Goal: Information Seeking & Learning: Learn about a topic

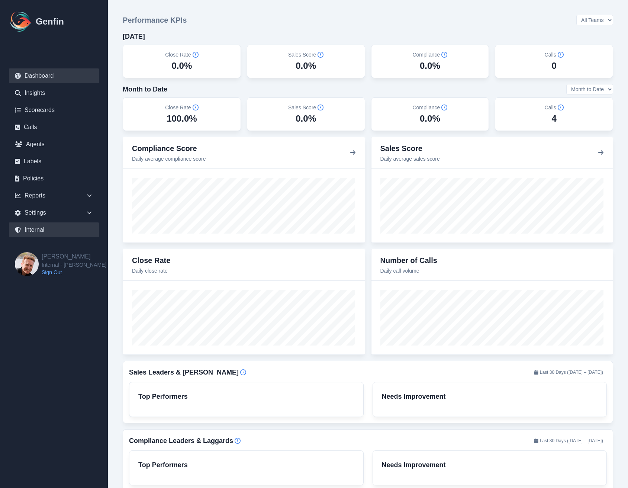
click at [37, 228] on link "Internal" at bounding box center [54, 229] width 90 height 15
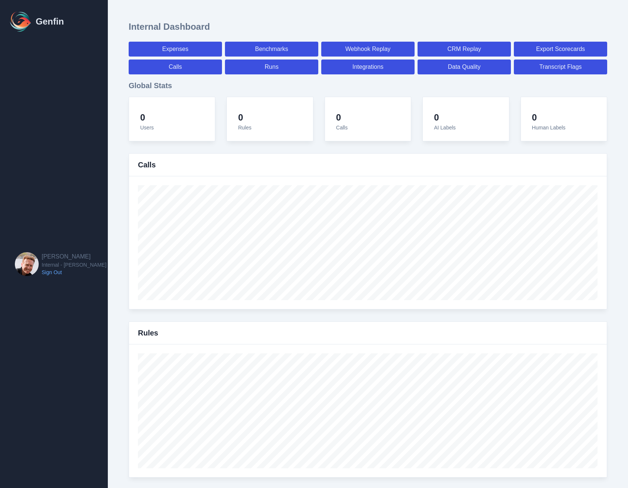
select select "paid"
select select "7"
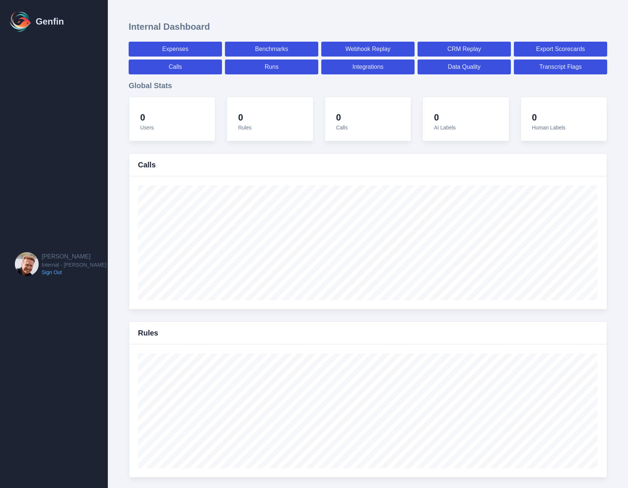
select select "paid"
select select "7"
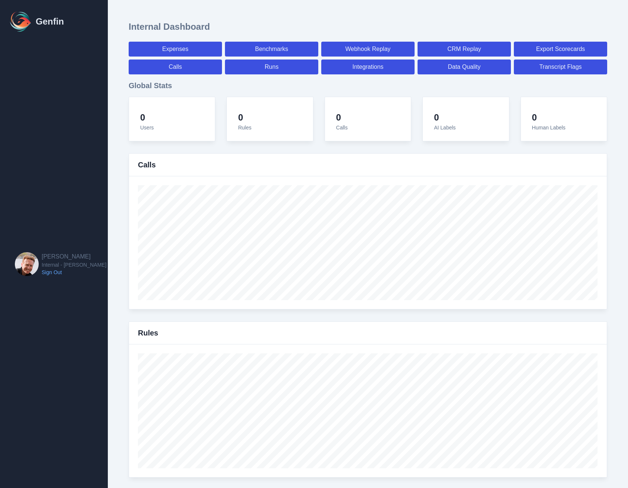
select select "7"
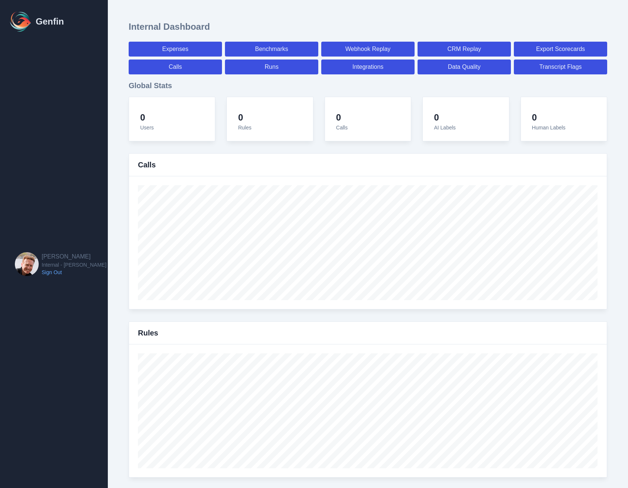
select select "7"
select select "paid"
select select "7"
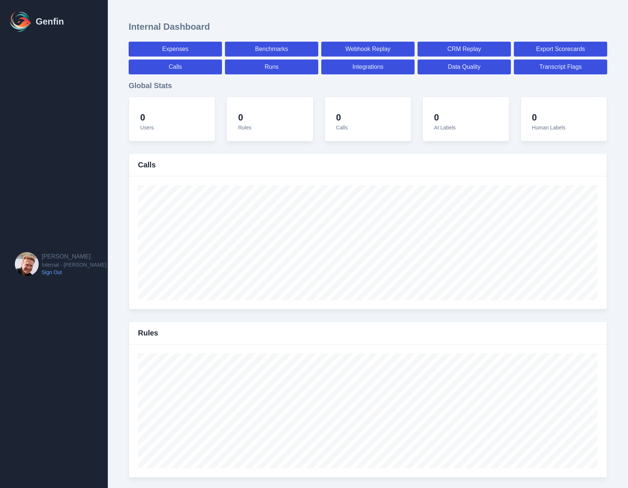
select select "7"
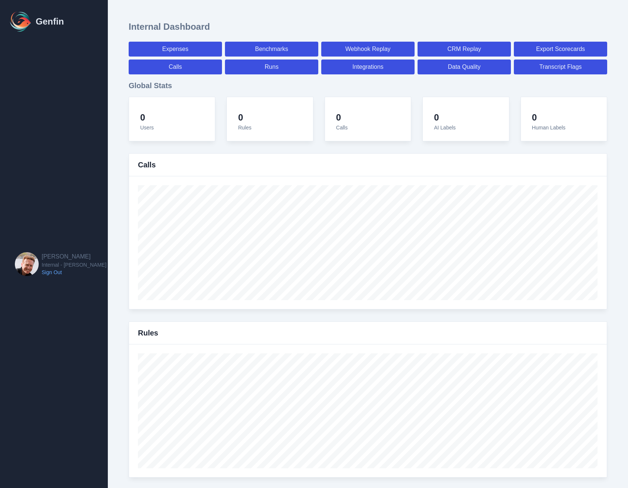
select select "7"
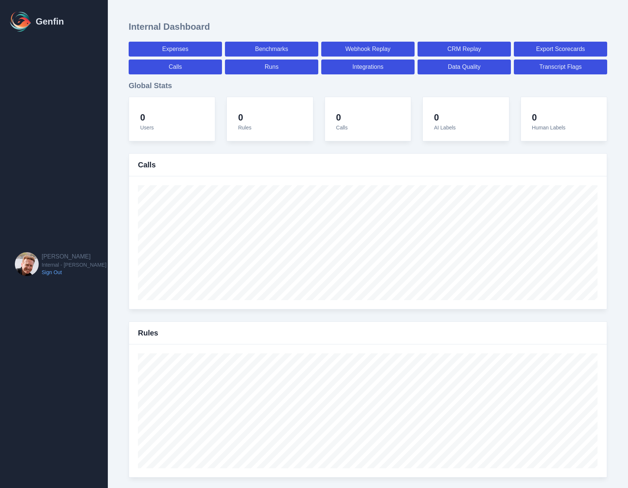
select select "7"
select select "paid"
select select "7"
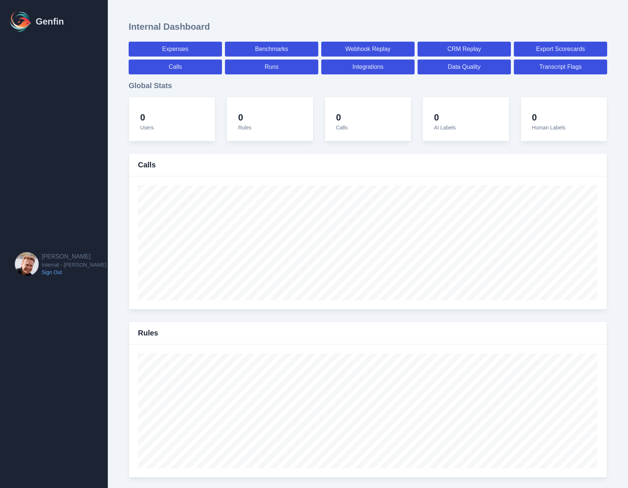
select select "7"
select select "paid"
select select "7"
select select "paid"
select select "7"
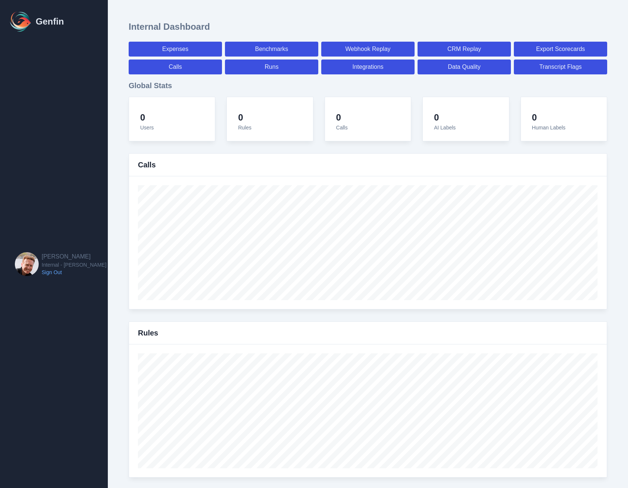
select select "paid"
select select "7"
select select "paid"
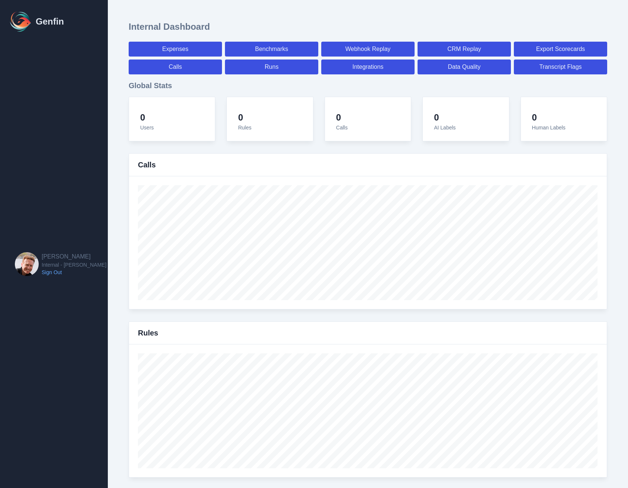
select select "7"
select select "paid"
select select "7"
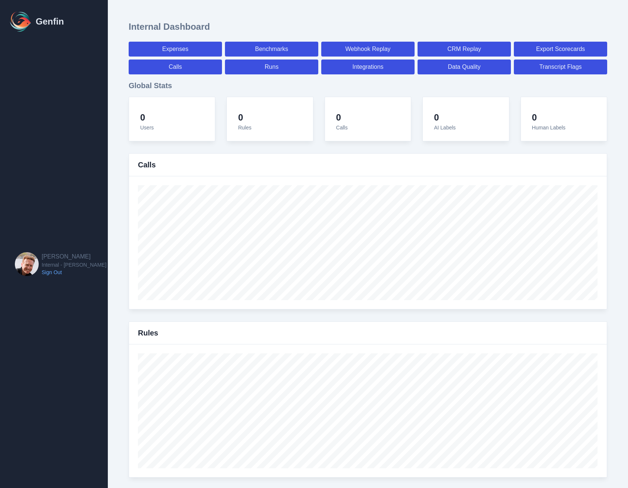
select select "7"
select select "paid"
select select "7"
select select "paid"
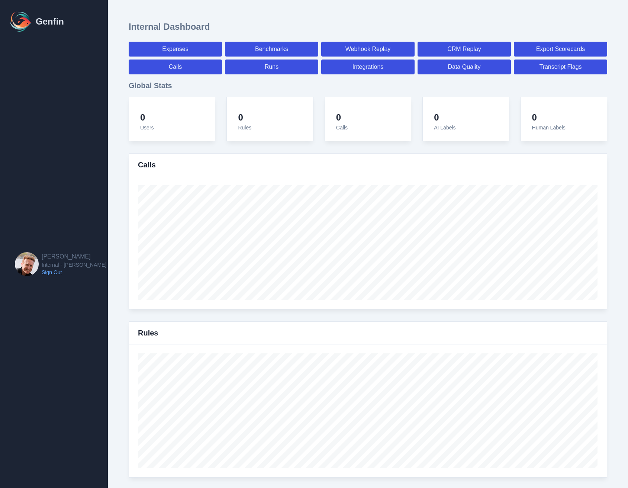
select select "7"
select select "paid"
select select "7"
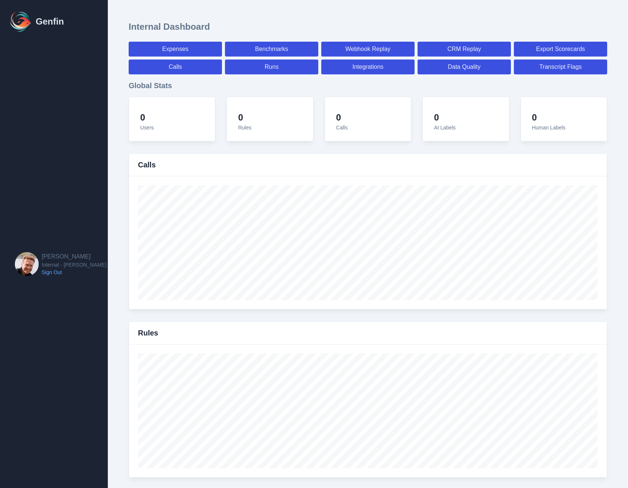
select select "7"
select select "paid"
select select "7"
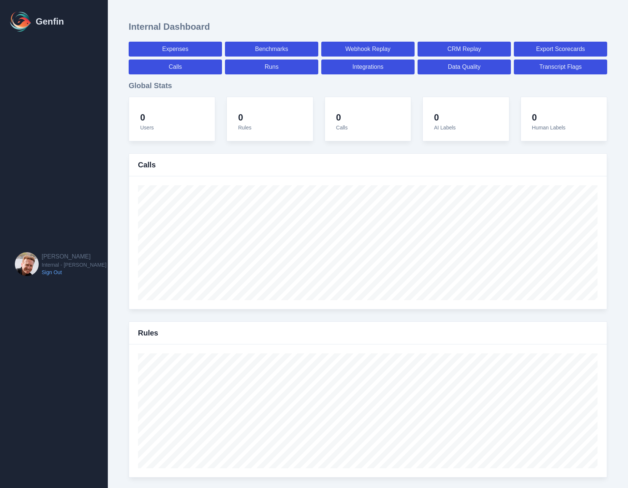
select select "7"
select select "paid"
select select "7"
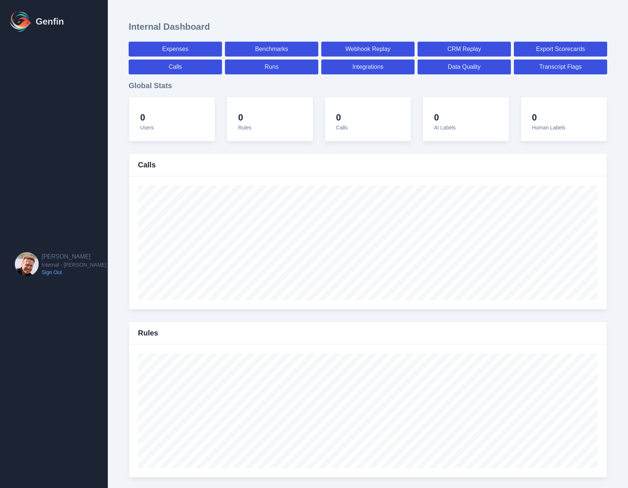
select select "7"
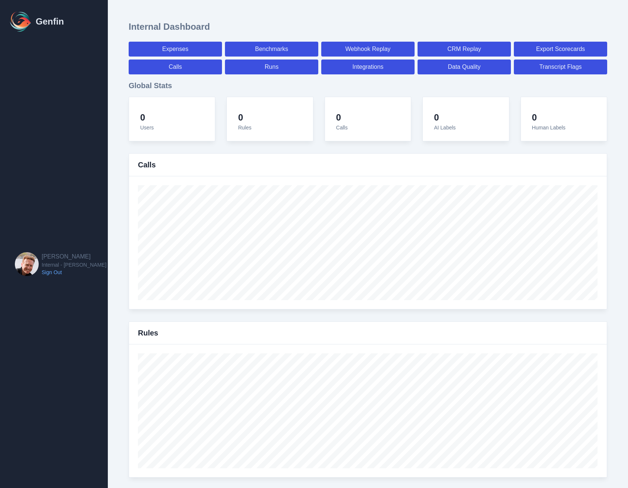
select select "paid"
select select "7"
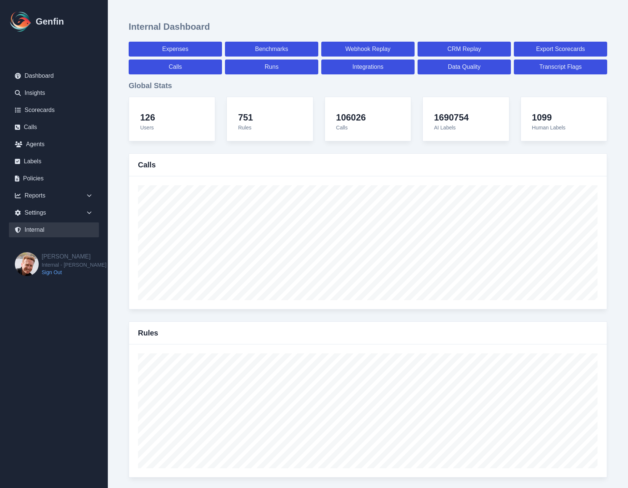
scroll to position [799, 0]
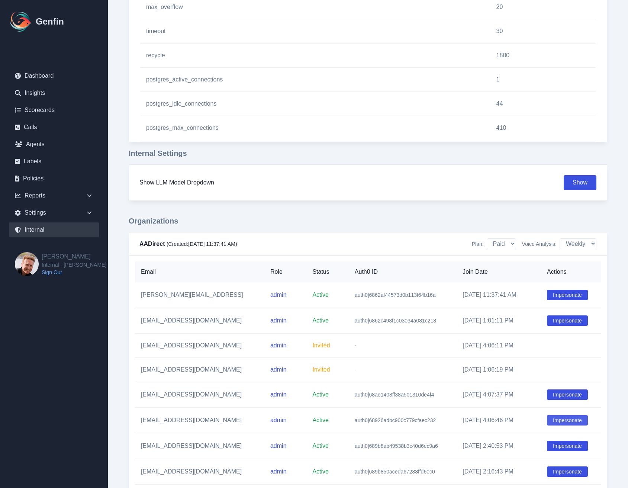
click at [565, 424] on button "Impersonate" at bounding box center [567, 420] width 41 height 10
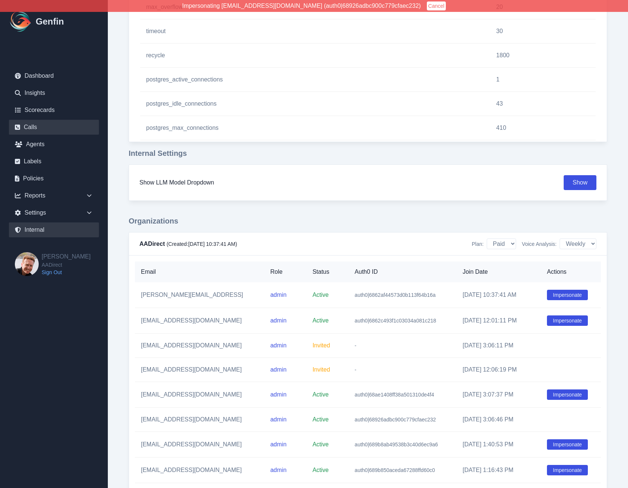
click at [32, 130] on link "Calls" at bounding box center [54, 127] width 90 height 15
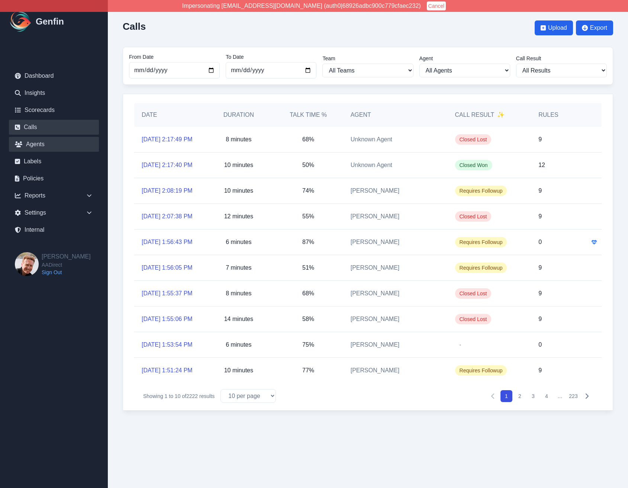
click at [41, 147] on link "Agents" at bounding box center [54, 144] width 90 height 15
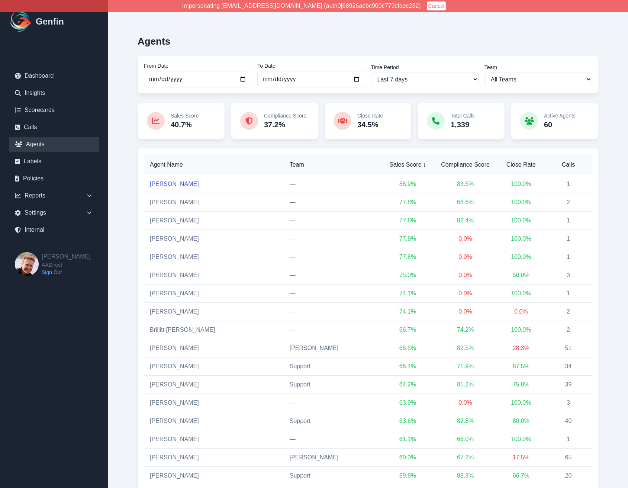
click at [168, 184] on link "Gabriel Hernandez" at bounding box center [174, 184] width 49 height 6
click at [563, 164] on span "Calls" at bounding box center [568, 164] width 35 height 9
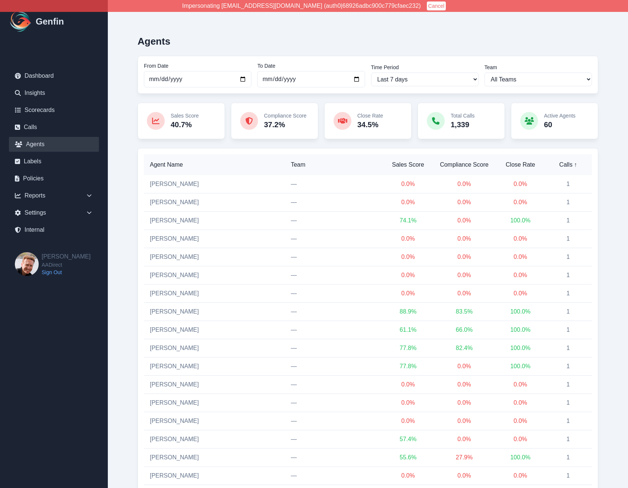
click at [563, 164] on span "Calls ↑" at bounding box center [568, 164] width 36 height 9
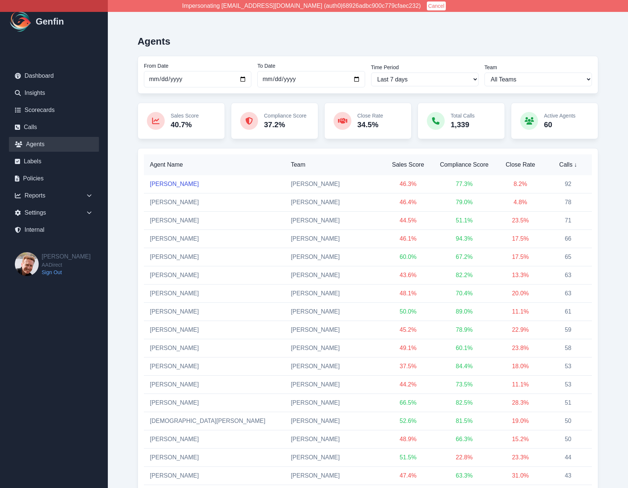
click at [171, 184] on link "Velma Marin" at bounding box center [174, 184] width 49 height 6
click at [172, 216] on td "Brenda Hernandez" at bounding box center [214, 221] width 141 height 18
click at [172, 219] on link "Brenda Hernandez" at bounding box center [174, 220] width 49 height 6
click at [173, 271] on td "Giselle Garcia" at bounding box center [214, 275] width 141 height 18
click at [172, 276] on link "Giselle Garcia" at bounding box center [174, 275] width 49 height 6
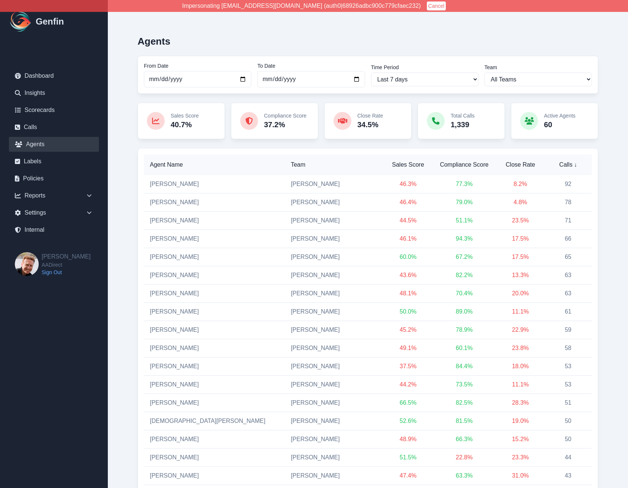
click at [172, 289] on td "Graciela Martinez" at bounding box center [214, 293] width 141 height 18
click at [172, 293] on link "Graciela Martinez" at bounding box center [174, 293] width 49 height 6
click at [172, 311] on link "Maria Vazquez" at bounding box center [174, 311] width 49 height 6
click at [174, 383] on link "Nelson Lopez" at bounding box center [174, 384] width 49 height 6
click at [168, 367] on link "Elizabeth Hutchins" at bounding box center [174, 366] width 49 height 6
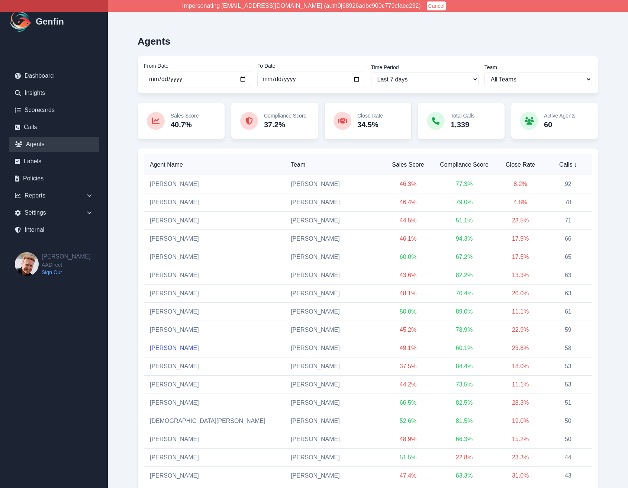
click at [165, 346] on link "Juan Davila" at bounding box center [174, 348] width 49 height 6
click at [165, 327] on link "Katherine Arzamendi" at bounding box center [174, 329] width 49 height 6
click at [167, 309] on link "Maria Vazquez" at bounding box center [174, 311] width 49 height 6
click at [166, 441] on link "[PERSON_NAME]" at bounding box center [174, 439] width 49 height 6
click at [169, 420] on link "Jesus Garibaldi" at bounding box center [208, 421] width 116 height 6
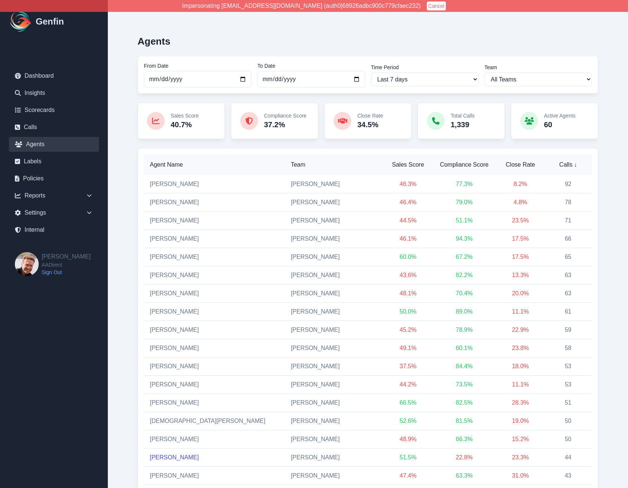
click at [165, 457] on link "Nancy Garcia" at bounding box center [174, 457] width 49 height 6
click at [168, 479] on td "Carolina Dimas" at bounding box center [214, 476] width 141 height 18
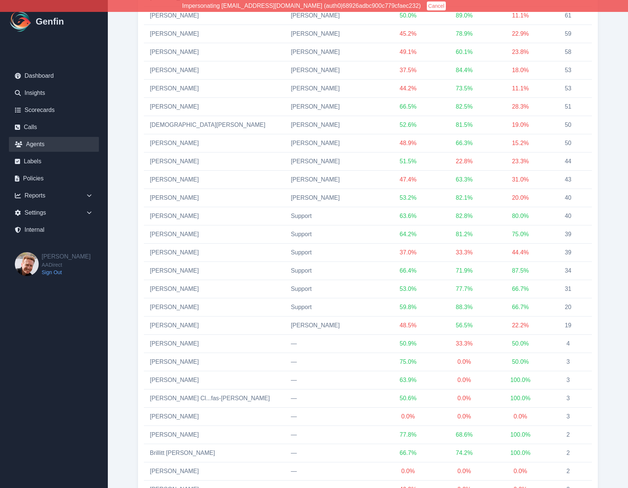
scroll to position [317, 0]
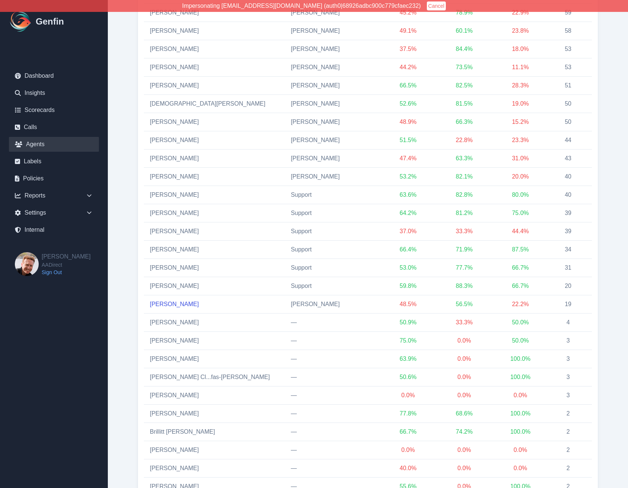
click at [168, 304] on link "Armando Trevino" at bounding box center [174, 304] width 49 height 6
click at [167, 285] on link "Ashley Garcia" at bounding box center [174, 286] width 49 height 6
click at [168, 265] on link "Jennifer Zamora" at bounding box center [174, 267] width 49 height 6
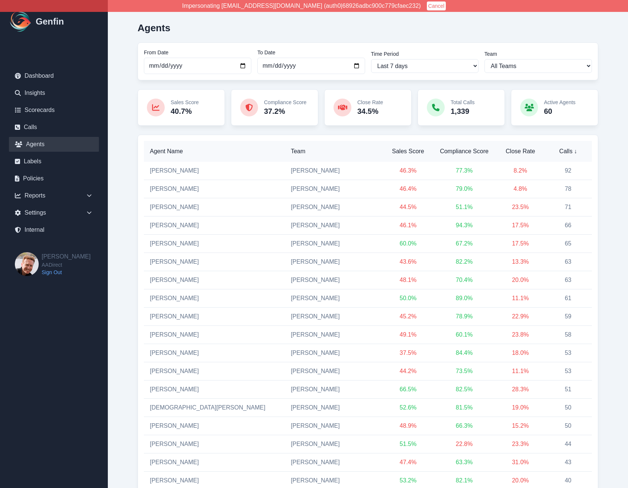
scroll to position [0, 0]
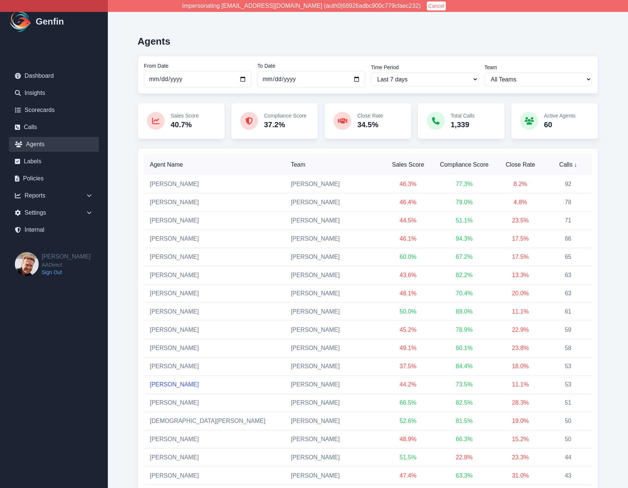
click at [177, 386] on link "[PERSON_NAME]" at bounding box center [174, 384] width 49 height 6
click at [166, 184] on link "Velma Marin" at bounding box center [174, 184] width 49 height 6
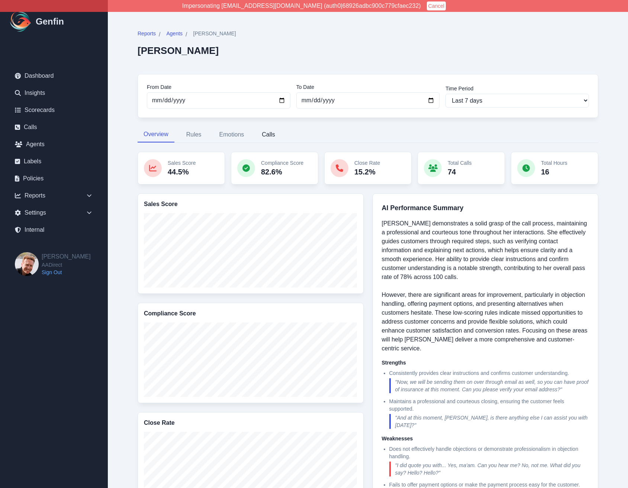
click at [263, 133] on button "Calls" at bounding box center [268, 135] width 25 height 16
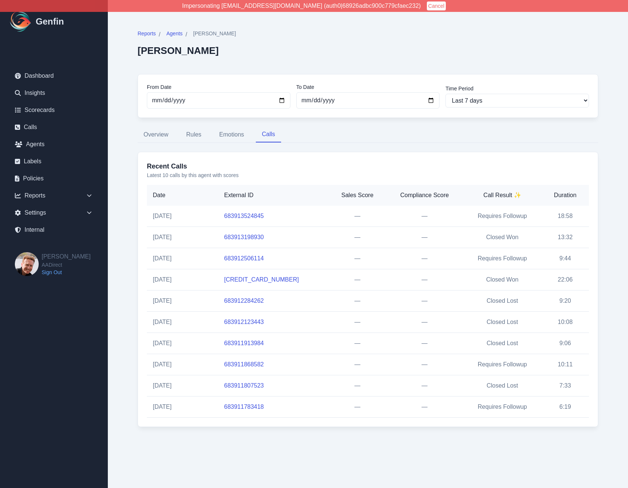
click at [245, 215] on link "683913524845" at bounding box center [244, 216] width 40 height 6
click at [249, 237] on link "683913198930" at bounding box center [244, 237] width 40 height 6
click at [252, 261] on link "683912506114" at bounding box center [244, 258] width 40 height 6
click at [252, 278] on link "683912366005" at bounding box center [261, 279] width 75 height 6
click at [253, 302] on link "683912284262" at bounding box center [244, 300] width 40 height 6
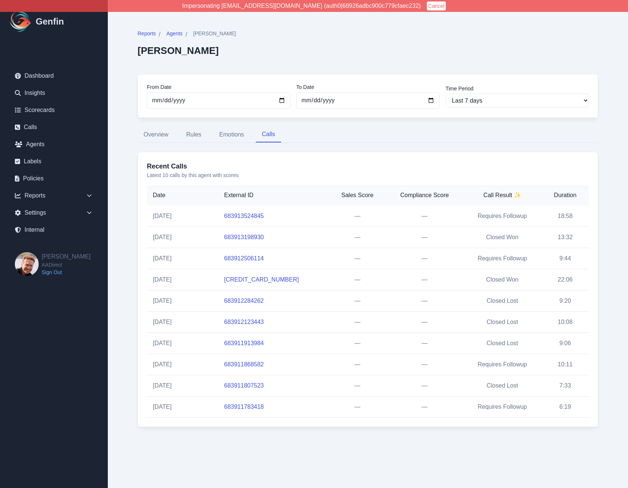
click at [250, 321] on link "683912123443" at bounding box center [244, 322] width 40 height 6
click at [250, 341] on link "683911913984" at bounding box center [244, 343] width 40 height 6
click at [253, 363] on link "683911868582" at bounding box center [244, 364] width 40 height 6
click at [253, 387] on link "683911807523" at bounding box center [244, 385] width 40 height 6
click at [253, 409] on link "683911783418" at bounding box center [244, 406] width 40 height 6
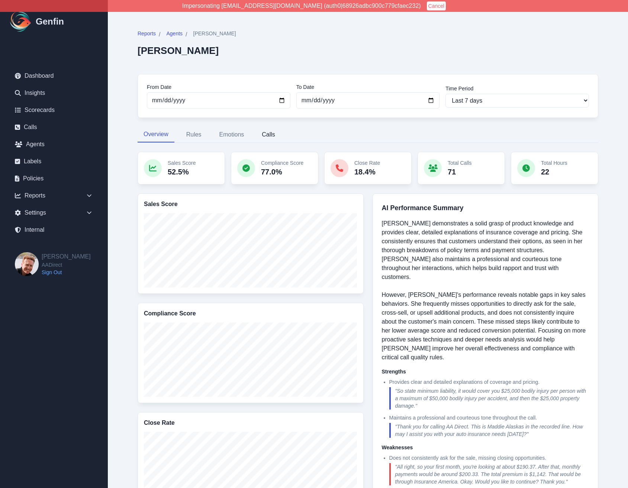
click at [278, 139] on button "Calls" at bounding box center [268, 135] width 25 height 16
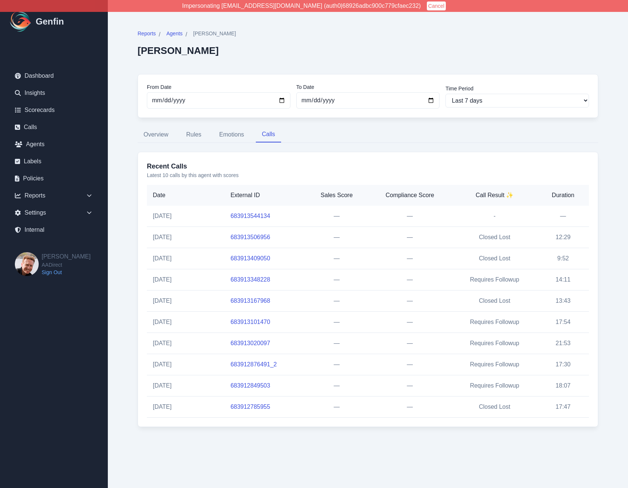
click at [252, 299] on link "683913167968" at bounding box center [251, 300] width 40 height 6
click at [252, 319] on link "683913101470" at bounding box center [251, 322] width 40 height 6
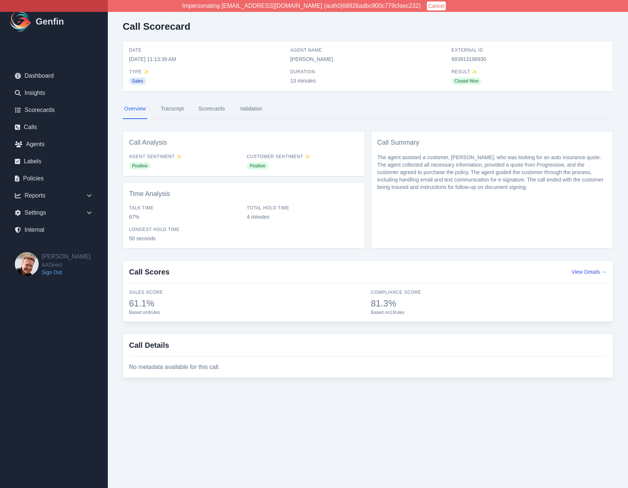
click at [177, 108] on link "Transcript" at bounding box center [172, 109] width 26 height 20
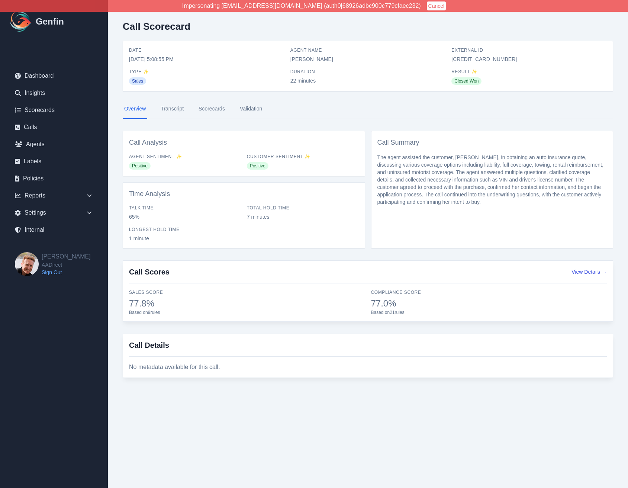
click at [177, 108] on link "Transcript" at bounding box center [172, 109] width 26 height 20
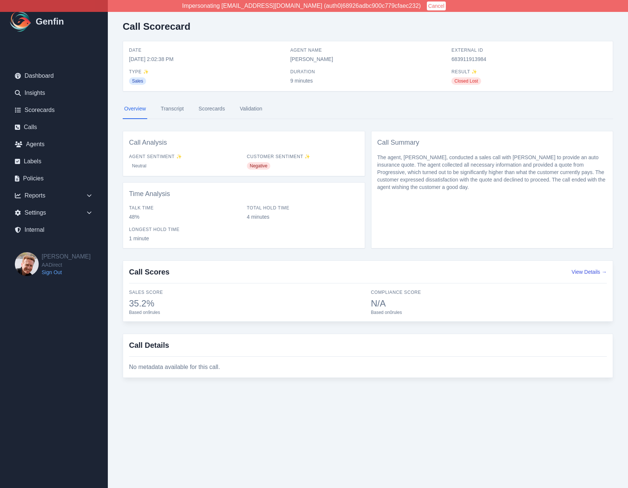
click at [171, 111] on link "Transcript" at bounding box center [172, 109] width 26 height 20
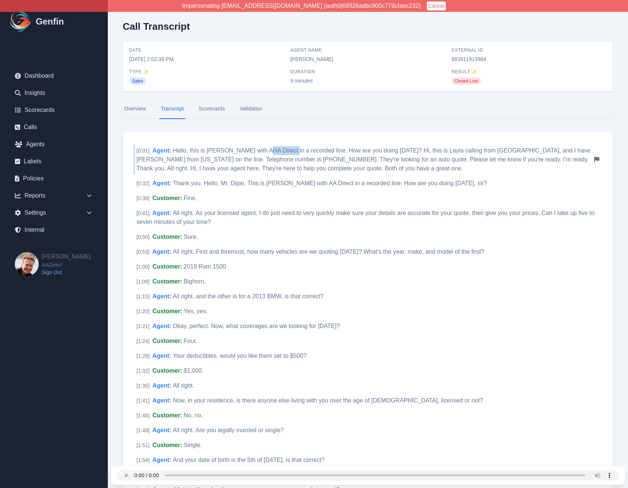
drag, startPoint x: 261, startPoint y: 151, endPoint x: 286, endPoint y: 149, distance: 24.2
click at [286, 149] on span "Hello, this is Giselle Garcia with AHA Direct in a recorded line. How are you d…" at bounding box center [363, 159] width 454 height 24
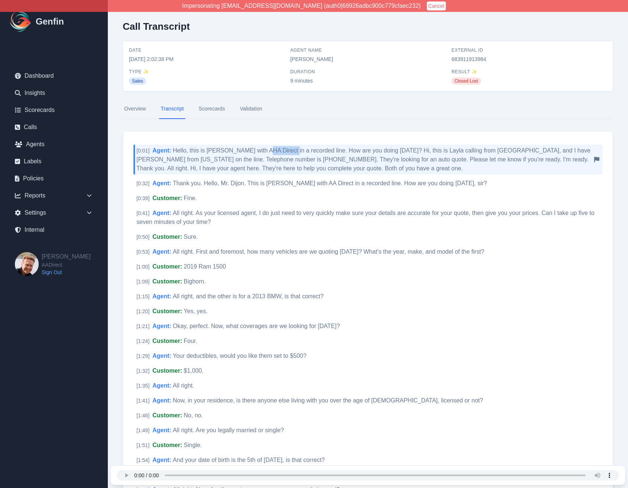
copy span "AHA Direct"
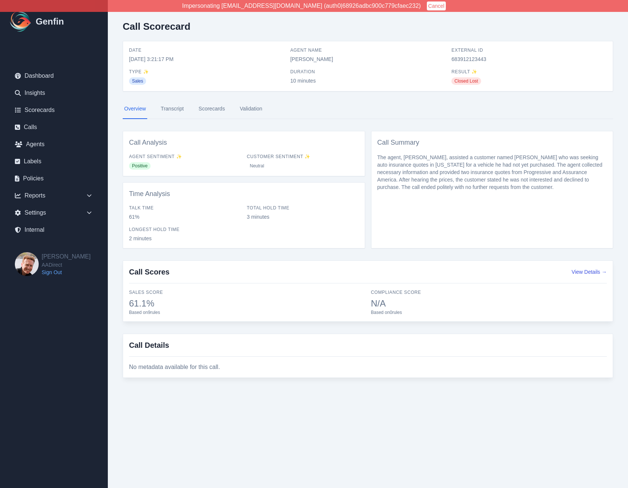
click at [171, 111] on link "Transcript" at bounding box center [172, 109] width 26 height 20
click at [182, 110] on link "Transcript" at bounding box center [172, 109] width 26 height 20
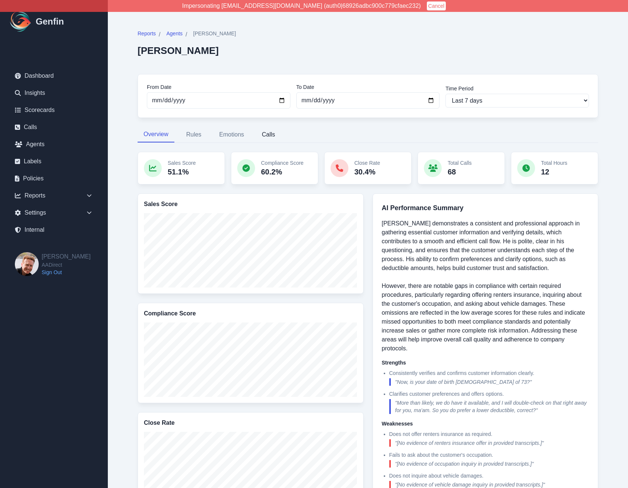
click at [271, 138] on button "Calls" at bounding box center [268, 135] width 25 height 16
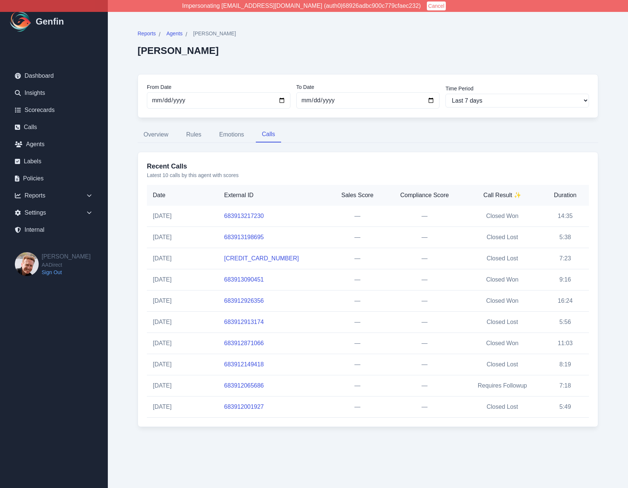
click at [252, 217] on link "683913217230" at bounding box center [244, 216] width 40 height 6
click at [251, 238] on link "683913198695" at bounding box center [244, 237] width 40 height 6
click at [251, 258] on link "683913166255" at bounding box center [261, 258] width 75 height 6
click at [251, 279] on link "683913090451" at bounding box center [244, 279] width 40 height 6
click at [252, 301] on link "683912926356" at bounding box center [244, 300] width 40 height 6
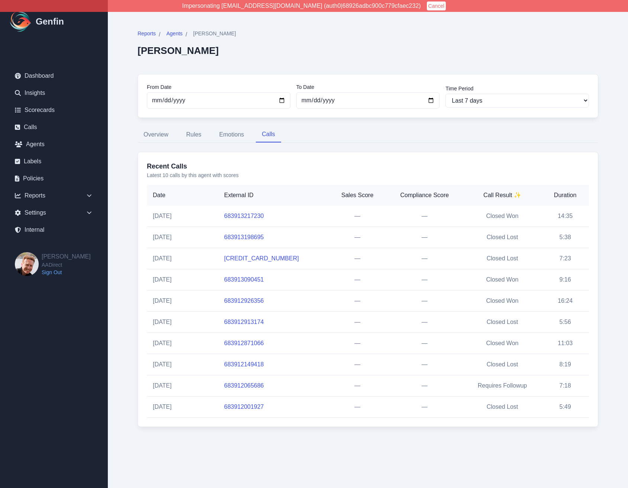
click at [173, 111] on div "From Date 2025-09-16 To Date 2025-09-30 Time Period Last 7 days Last 14 days La…" at bounding box center [368, 96] width 461 height 44
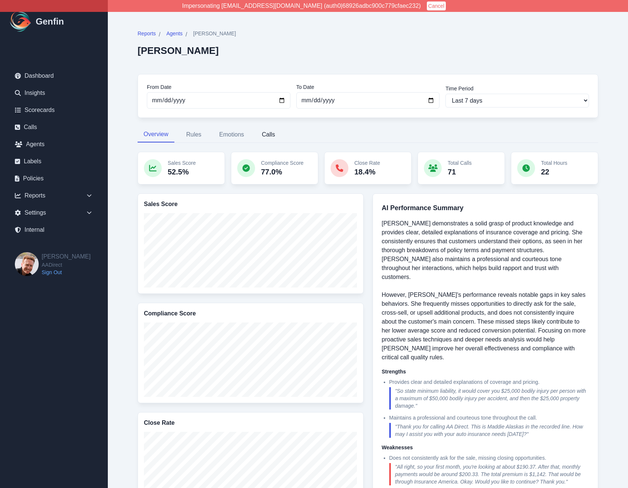
click at [263, 138] on button "Calls" at bounding box center [268, 135] width 25 height 16
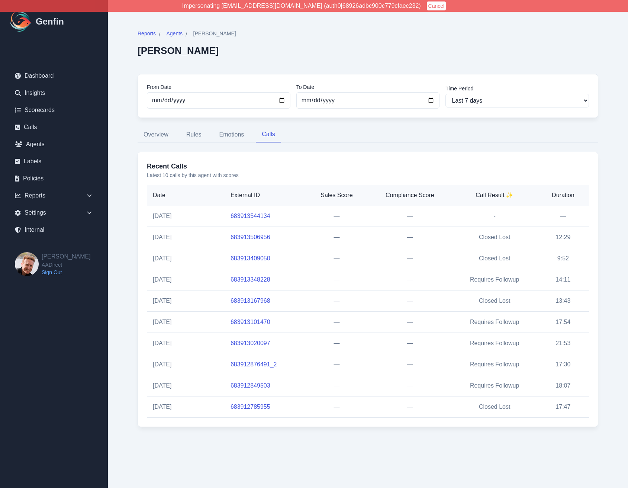
click at [248, 318] on td "683913101470" at bounding box center [265, 322] width 81 height 21
click at [248, 322] on link "683913101470" at bounding box center [251, 322] width 40 height 6
click at [249, 345] on link "683913020097" at bounding box center [251, 343] width 40 height 6
click at [250, 364] on link "683912876491_2" at bounding box center [254, 364] width 46 height 6
click at [251, 386] on link "683912849503" at bounding box center [251, 385] width 40 height 6
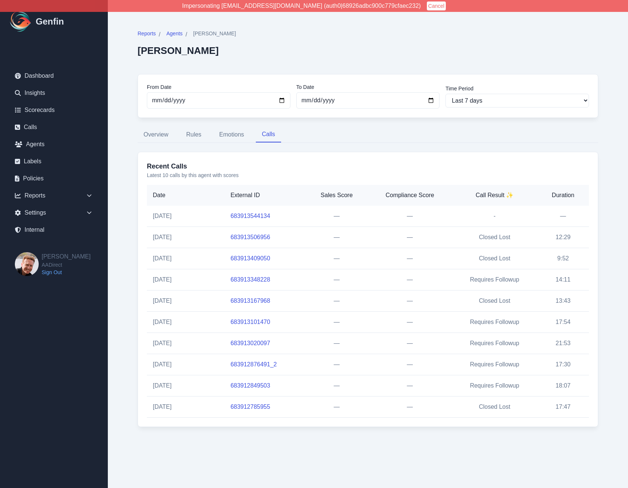
click at [253, 408] on link "683912785955" at bounding box center [251, 406] width 40 height 6
click at [401, 168] on h3 "Recent Calls" at bounding box center [368, 166] width 442 height 10
click at [260, 276] on link "683913348228" at bounding box center [251, 279] width 40 height 6
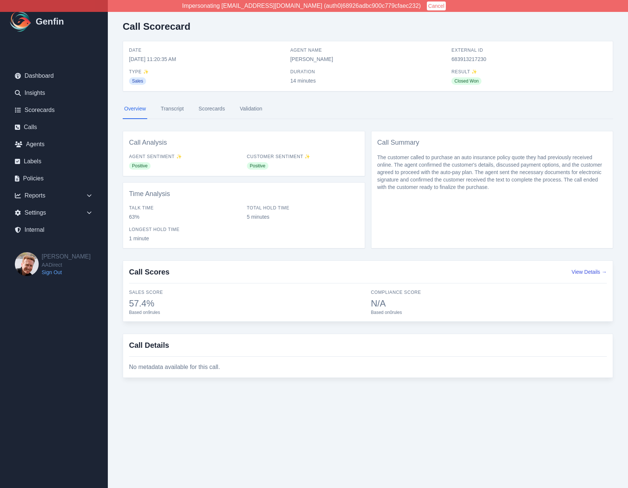
click at [173, 111] on link "Transcript" at bounding box center [172, 109] width 26 height 20
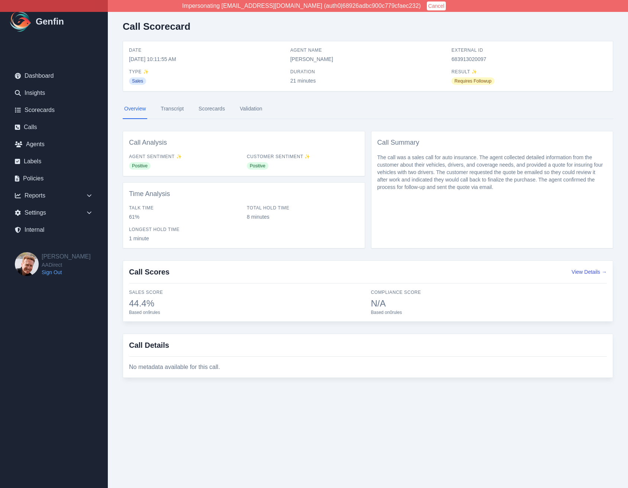
click at [173, 113] on link "Transcript" at bounding box center [172, 109] width 26 height 20
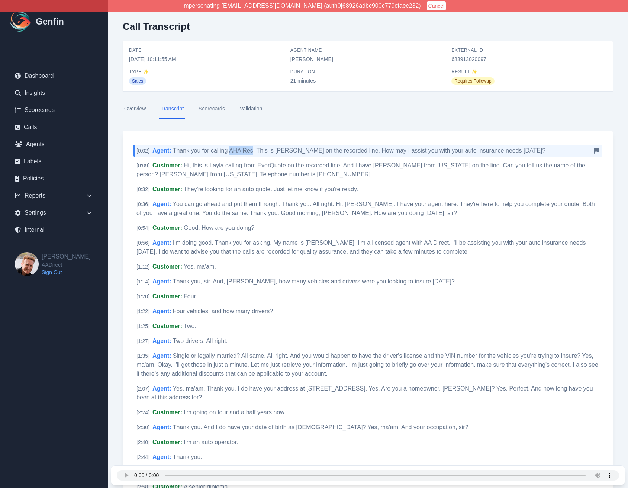
drag, startPoint x: 229, startPoint y: 151, endPoint x: 252, endPoint y: 152, distance: 22.7
click at [252, 152] on span "Thank you for calling AHA Rec. This is [PERSON_NAME] on the recorded line. How …" at bounding box center [359, 150] width 373 height 6
copy span "AHA Rec"
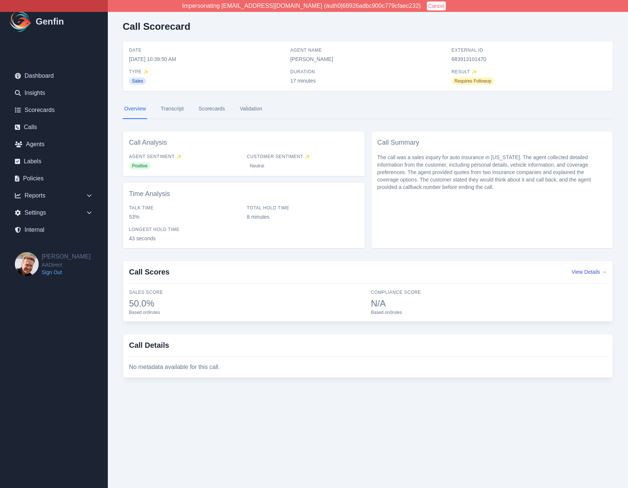
click at [173, 113] on link "Transcript" at bounding box center [172, 109] width 26 height 20
click at [175, 108] on link "Transcript" at bounding box center [172, 109] width 26 height 20
click at [175, 106] on link "Transcript" at bounding box center [172, 109] width 26 height 20
click at [175, 110] on link "Transcript" at bounding box center [172, 109] width 26 height 20
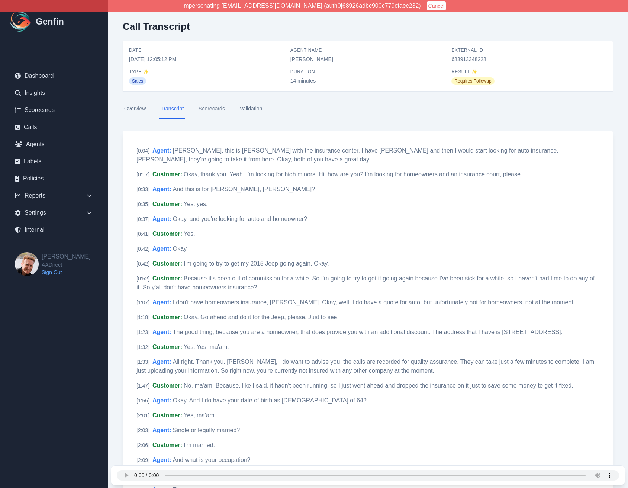
click at [215, 105] on link "Scorecards" at bounding box center [211, 109] width 29 height 20
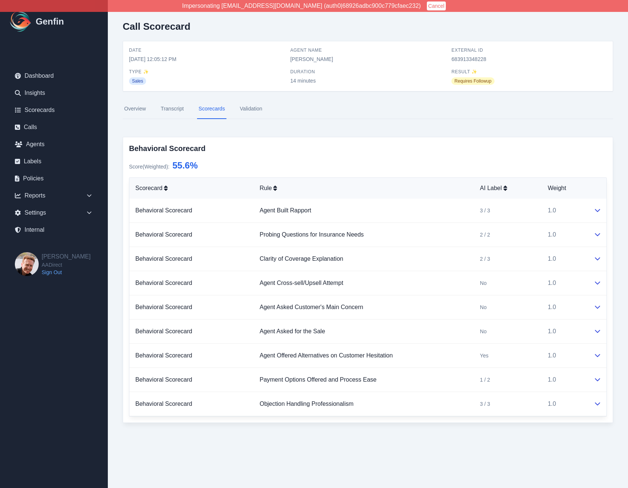
click at [143, 111] on link "Overview" at bounding box center [135, 109] width 25 height 20
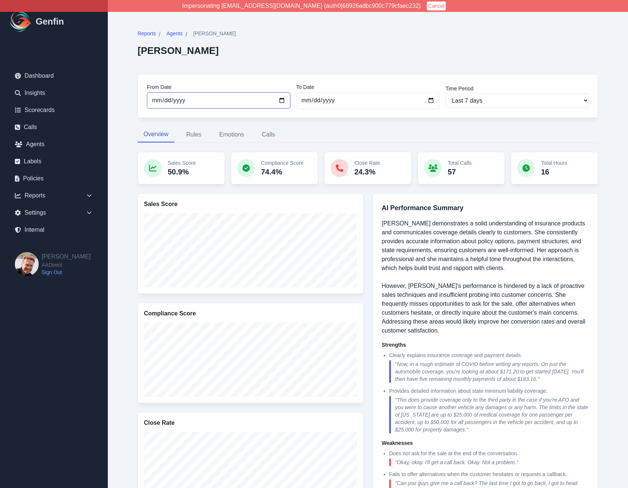
click at [170, 108] on input "[DATE]" at bounding box center [219, 100] width 144 height 16
click at [267, 135] on button "Calls" at bounding box center [268, 135] width 25 height 16
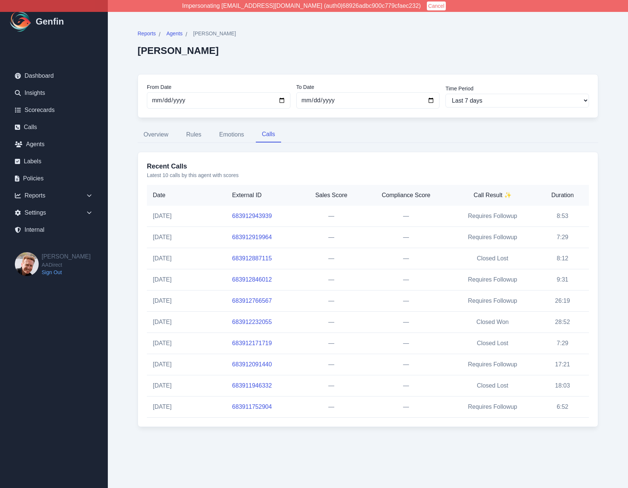
click at [253, 297] on link "683912766567" at bounding box center [252, 300] width 40 height 6
click at [253, 323] on link "683912232055" at bounding box center [252, 322] width 40 height 6
click at [253, 342] on link "683912171719" at bounding box center [252, 343] width 40 height 6
click at [253, 360] on td "683912091440" at bounding box center [262, 364] width 73 height 21
click at [254, 363] on link "683912091440" at bounding box center [252, 364] width 40 height 6
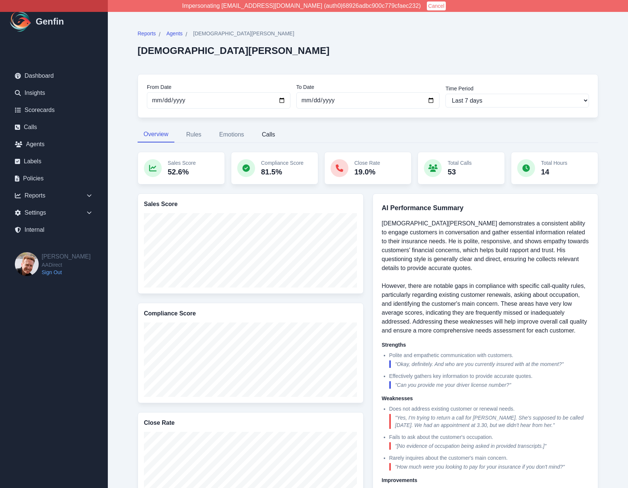
click at [271, 136] on button "Calls" at bounding box center [268, 135] width 25 height 16
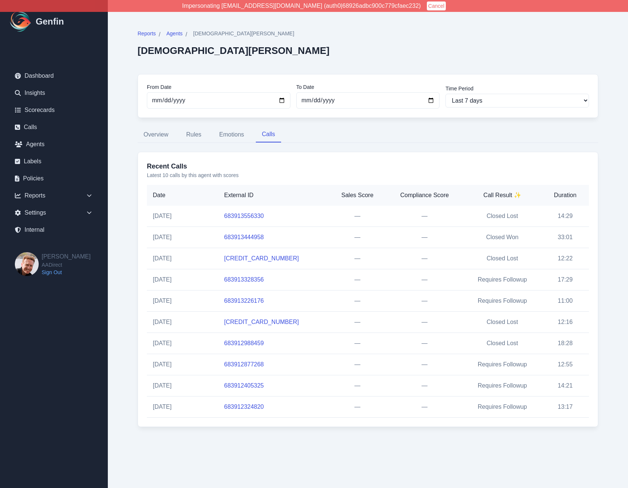
click at [252, 277] on link "683913328356" at bounding box center [244, 279] width 40 height 6
click at [250, 300] on link "683913226176" at bounding box center [244, 300] width 40 height 6
click at [252, 320] on link "[CREDIT_CARD_NUMBER]" at bounding box center [261, 322] width 75 height 6
click at [253, 341] on link "683912988459" at bounding box center [244, 343] width 40 height 6
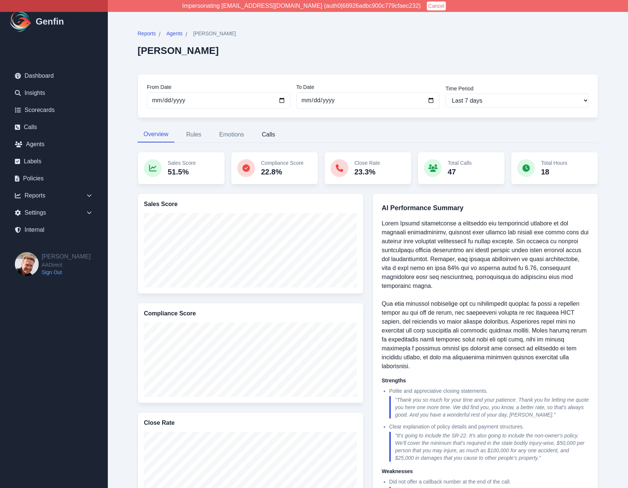
click at [270, 135] on button "Calls" at bounding box center [268, 135] width 25 height 16
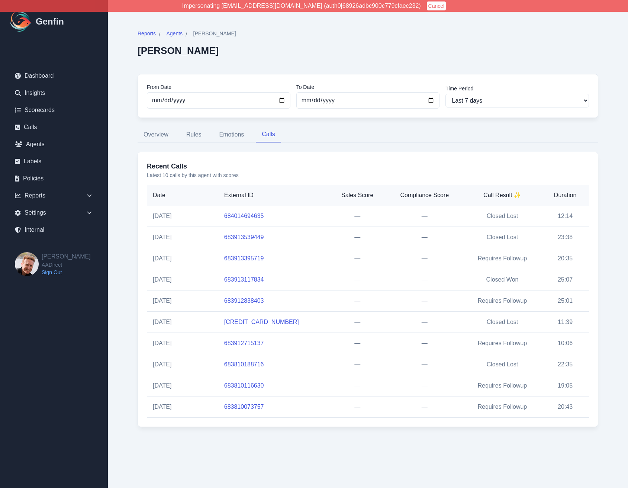
click at [254, 277] on link "683913117834" at bounding box center [244, 279] width 40 height 6
click at [257, 299] on link "683912838403" at bounding box center [244, 300] width 40 height 6
click at [257, 321] on link "683912804815" at bounding box center [261, 322] width 75 height 6
click at [167, 110] on div "From Date 2025-09-16 To Date 2025-09-30 Time Period Last 7 days Last 14 days La…" at bounding box center [368, 96] width 461 height 44
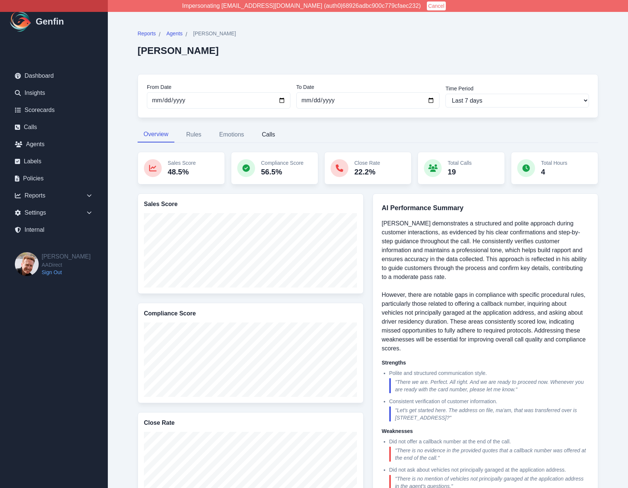
click at [270, 133] on button "Calls" at bounding box center [268, 135] width 25 height 16
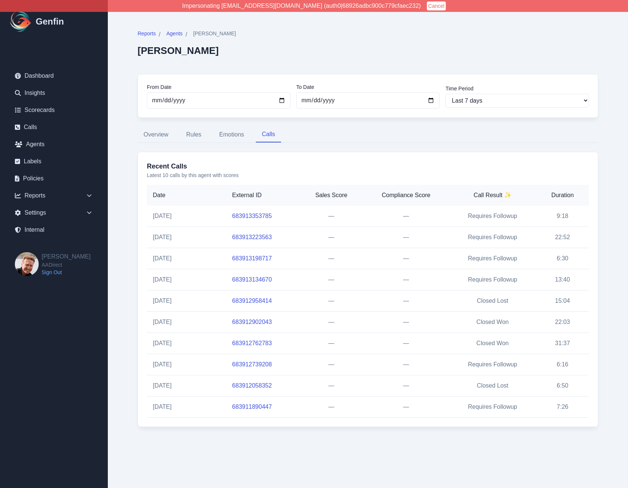
click at [253, 257] on link "683913198717" at bounding box center [252, 258] width 40 height 6
click at [249, 281] on link "683913134670" at bounding box center [252, 279] width 40 height 6
click at [251, 302] on link "683912958414" at bounding box center [252, 300] width 40 height 6
click at [254, 324] on link "683912902043" at bounding box center [252, 322] width 40 height 6
click at [261, 406] on link "683911890447" at bounding box center [252, 406] width 40 height 6
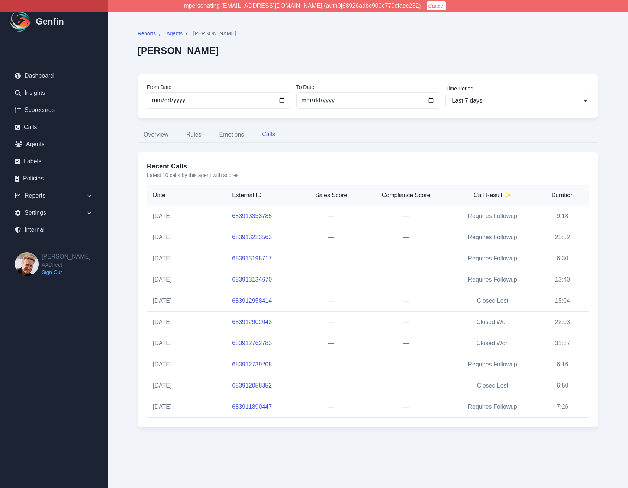
click at [258, 386] on link "683912058352" at bounding box center [252, 385] width 40 height 6
click at [255, 361] on link "683912739208" at bounding box center [252, 364] width 40 height 6
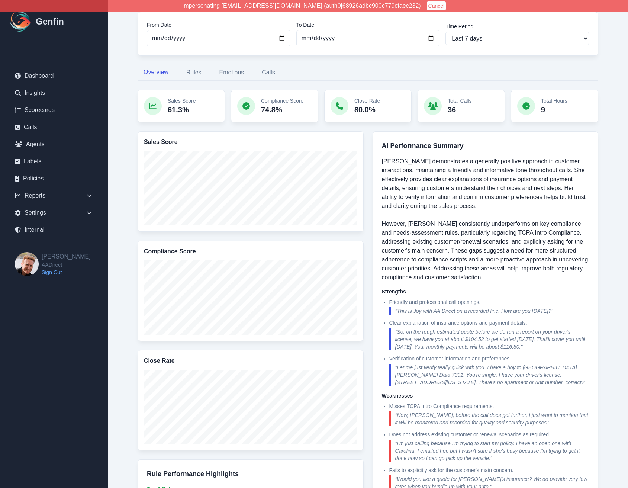
scroll to position [196, 0]
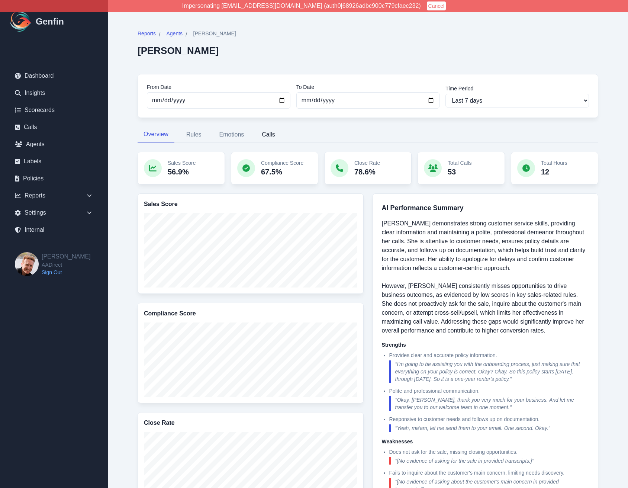
click at [268, 127] on button "Calls" at bounding box center [268, 135] width 25 height 16
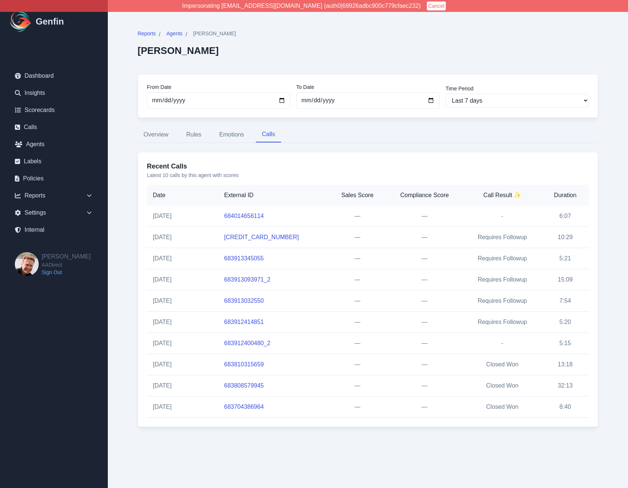
click at [244, 276] on td "683913093971_2" at bounding box center [273, 279] width 111 height 21
click at [245, 281] on link "683913093971_2" at bounding box center [247, 279] width 46 height 6
click at [246, 301] on link "683913032550" at bounding box center [244, 300] width 40 height 6
click at [250, 322] on link "683912414851" at bounding box center [244, 322] width 40 height 6
click at [252, 343] on link "683912400480_2" at bounding box center [247, 343] width 46 height 6
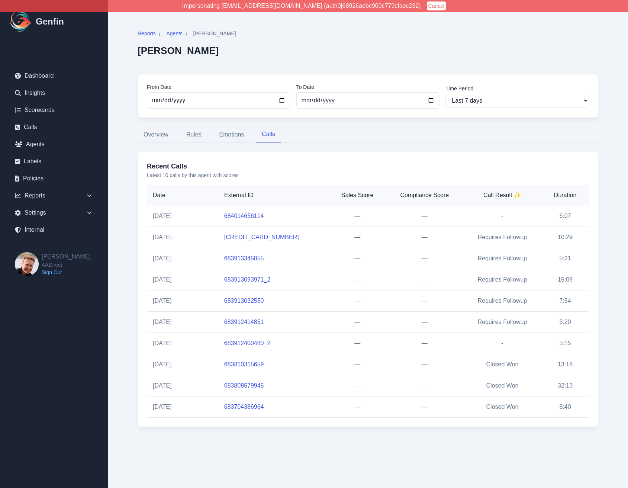
click at [249, 216] on link "684014656114" at bounding box center [244, 216] width 40 height 6
click at [247, 238] on link "683913404854" at bounding box center [261, 237] width 75 height 6
click at [248, 258] on link "683913345055" at bounding box center [244, 258] width 40 height 6
click at [249, 279] on link "683913093971_2" at bounding box center [247, 279] width 46 height 6
click at [249, 299] on link "683913032550" at bounding box center [244, 300] width 40 height 6
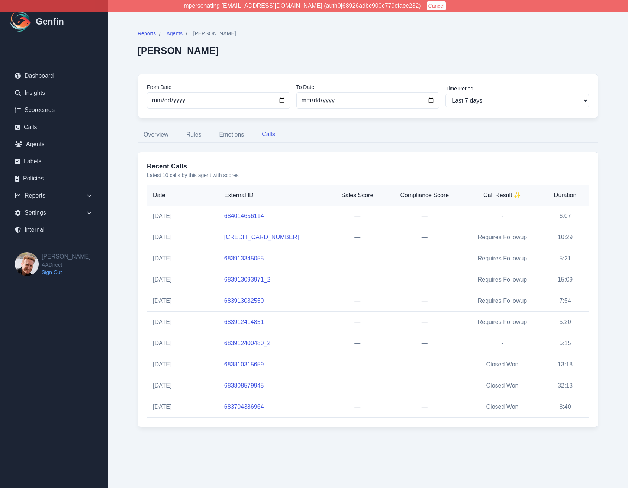
click at [250, 321] on link "683912414851" at bounding box center [244, 322] width 40 height 6
click at [252, 344] on link "683912400480_2" at bounding box center [247, 343] width 46 height 6
click at [252, 366] on link "683810315659" at bounding box center [244, 364] width 40 height 6
click at [252, 384] on link "683808579945" at bounding box center [244, 385] width 40 height 6
click at [255, 403] on link "683704386964" at bounding box center [244, 406] width 40 height 6
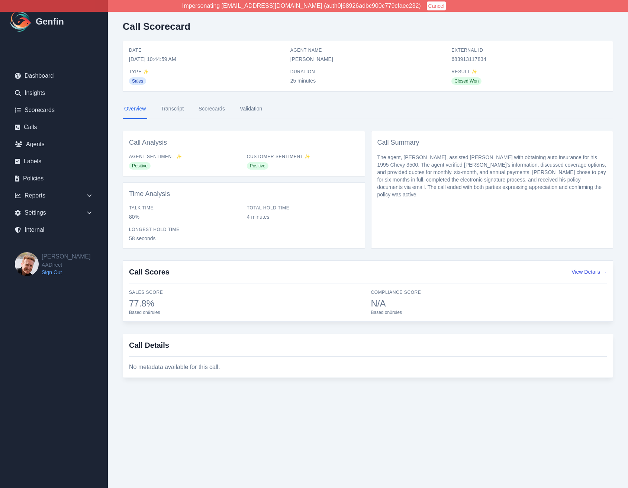
click at [177, 110] on link "Transcript" at bounding box center [172, 109] width 26 height 20
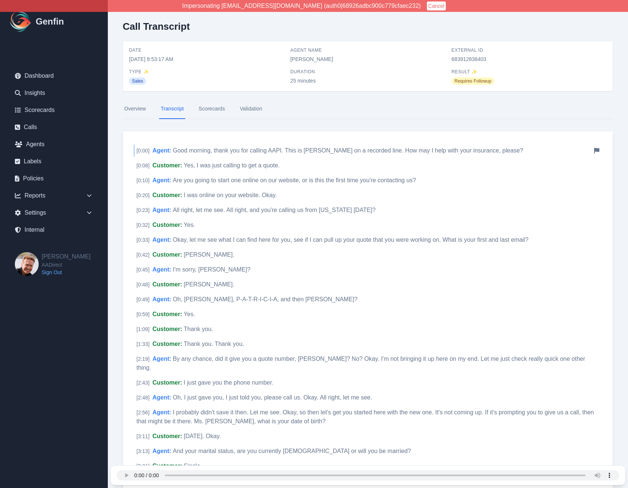
click at [203, 150] on span "Good morning, thank you for calling AAPI. This is Nancy Garcia on a recorded li…" at bounding box center [348, 150] width 350 height 6
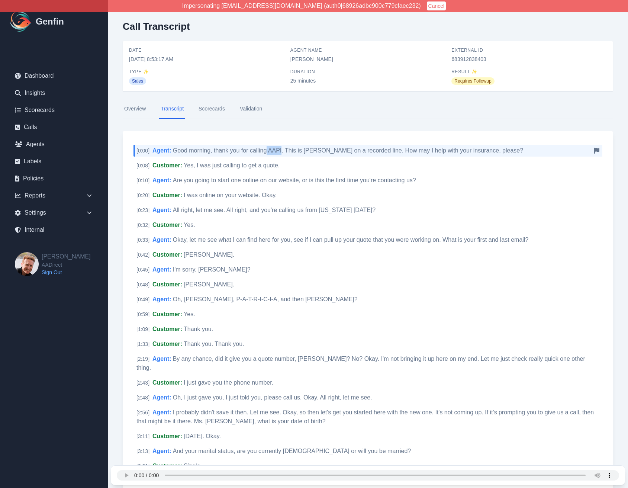
drag, startPoint x: 267, startPoint y: 151, endPoint x: 281, endPoint y: 151, distance: 13.8
click at [281, 151] on span "Good morning, thank you for calling AAPI. This is Nancy Garcia on a recorded li…" at bounding box center [348, 150] width 350 height 6
copy span "AAPI"
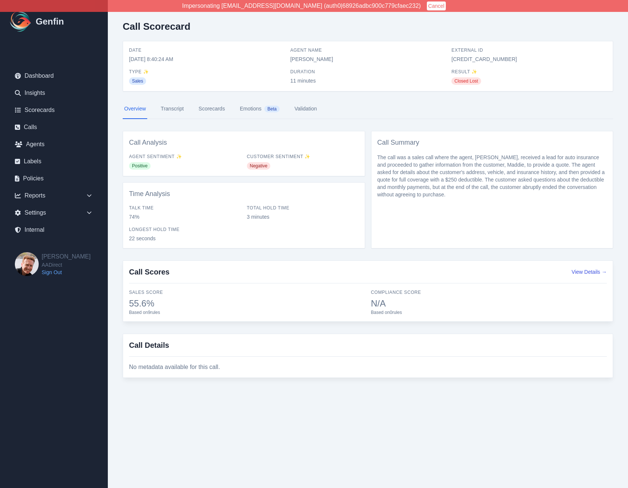
click at [167, 110] on link "Transcript" at bounding box center [172, 109] width 26 height 20
click at [169, 105] on link "Transcript" at bounding box center [172, 109] width 26 height 20
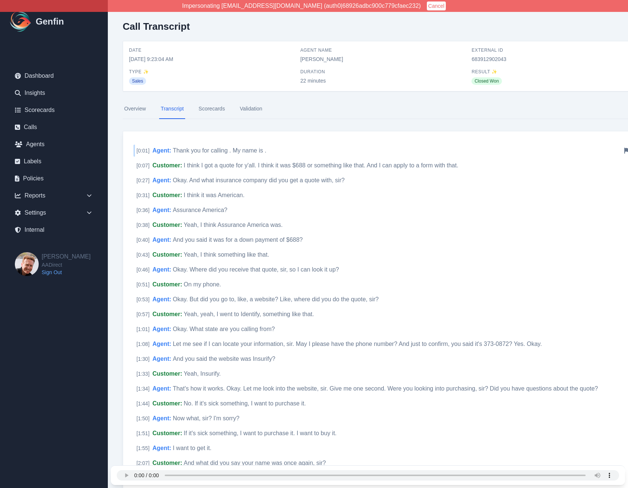
click at [193, 147] on span "Thank you for calling . My name is ." at bounding box center [220, 150] width 94 height 6
click at [196, 149] on span "Thank you for calling . My name is ." at bounding box center [220, 150] width 94 height 6
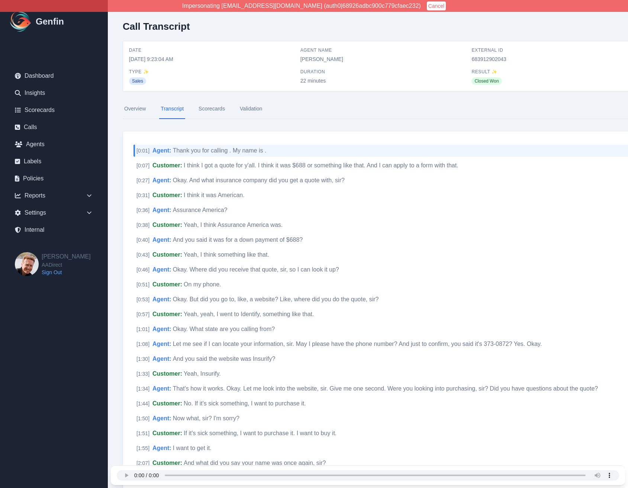
click at [322, 111] on nav "Overview Transcript Scorecards Validation" at bounding box center [383, 109] width 521 height 20
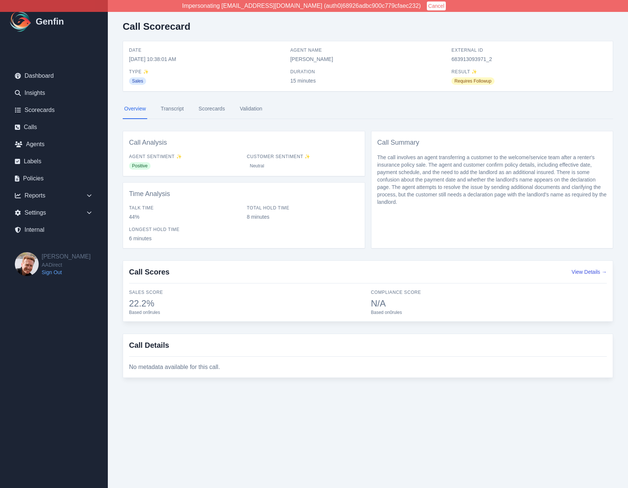
click at [176, 108] on link "Transcript" at bounding box center [172, 109] width 26 height 20
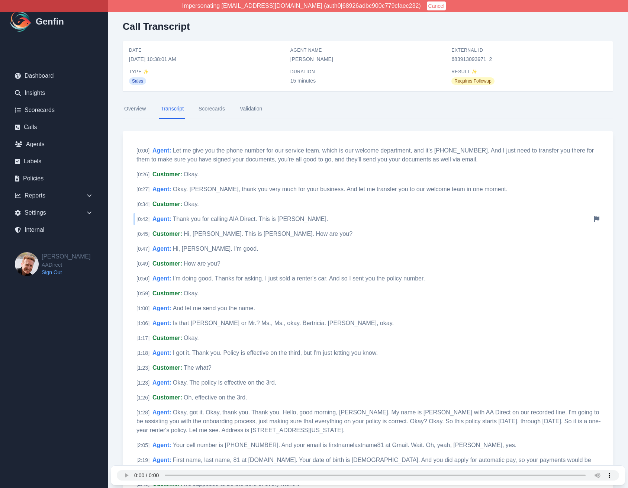
click at [228, 217] on span "Thank you for calling AIA Direct. This is [PERSON_NAME]." at bounding box center [250, 219] width 155 height 6
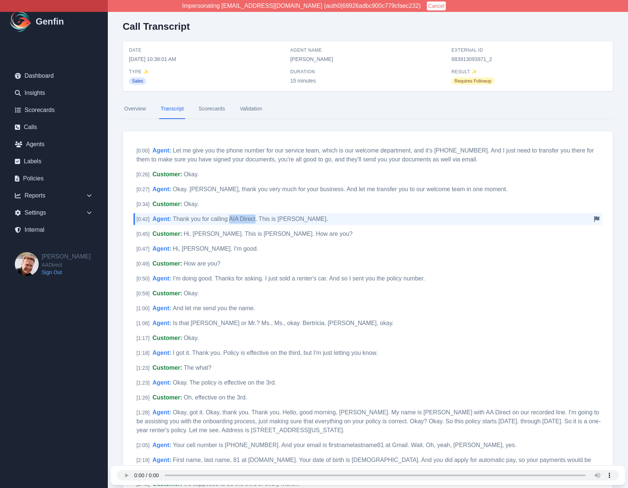
drag, startPoint x: 229, startPoint y: 220, endPoint x: 256, endPoint y: 220, distance: 27.1
click at [256, 220] on span "Thank you for calling AIA Direct. This is Jennifer." at bounding box center [250, 219] width 155 height 6
copy span "AIA Direct"
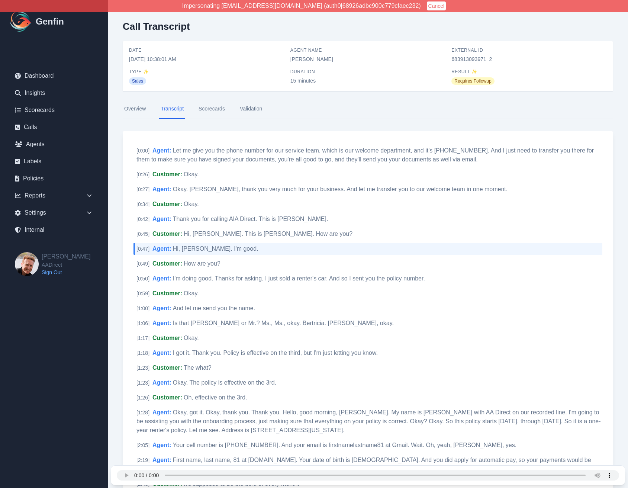
click at [331, 120] on div "Overview Transcript Scorecards Validation" at bounding box center [368, 115] width 490 height 32
click at [219, 163] on div "[ 0:00 ] Agent : Let me give you the phone number for our service team, which i…" at bounding box center [367, 155] width 469 height 21
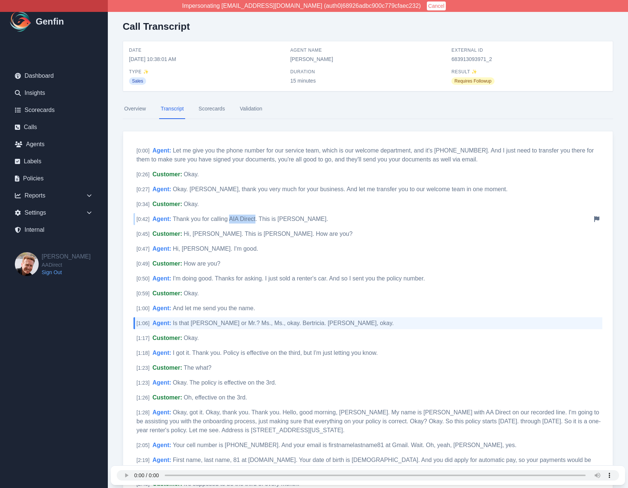
drag, startPoint x: 229, startPoint y: 219, endPoint x: 255, endPoint y: 222, distance: 26.5
click at [255, 222] on span "Thank you for calling AIA Direct. This is Jennifer." at bounding box center [250, 219] width 155 height 6
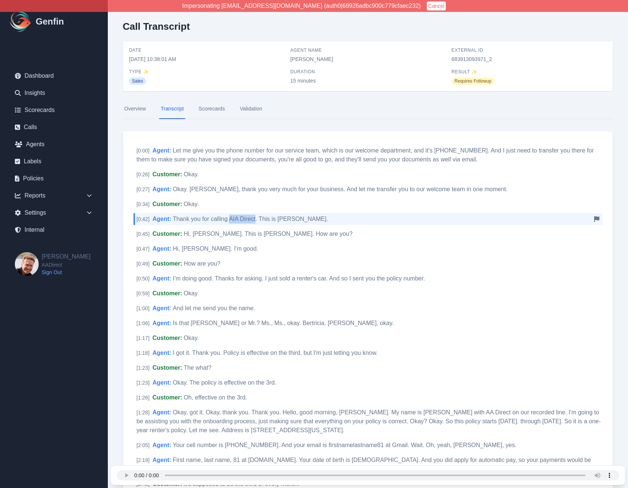
copy span "AIA Direct"
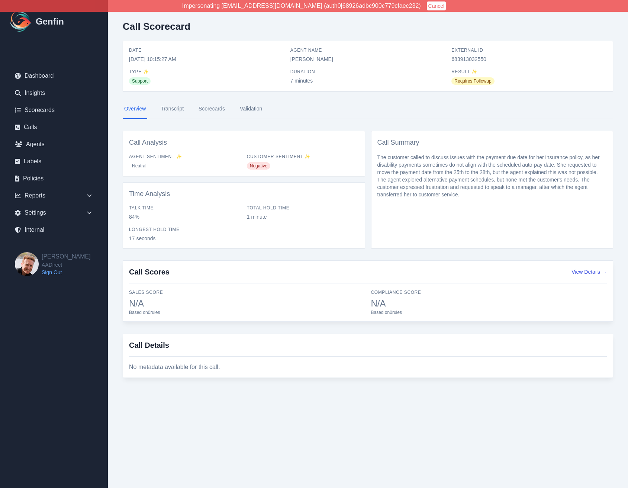
click at [176, 109] on link "Transcript" at bounding box center [172, 109] width 26 height 20
click at [177, 110] on link "Transcript" at bounding box center [172, 109] width 26 height 20
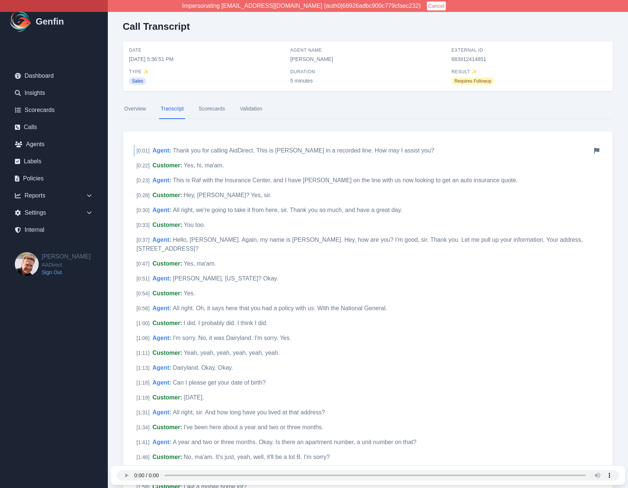
click at [233, 150] on span "Thank you for calling AidDirect. This is [PERSON_NAME] in a recorded line. How …" at bounding box center [303, 150] width 261 height 6
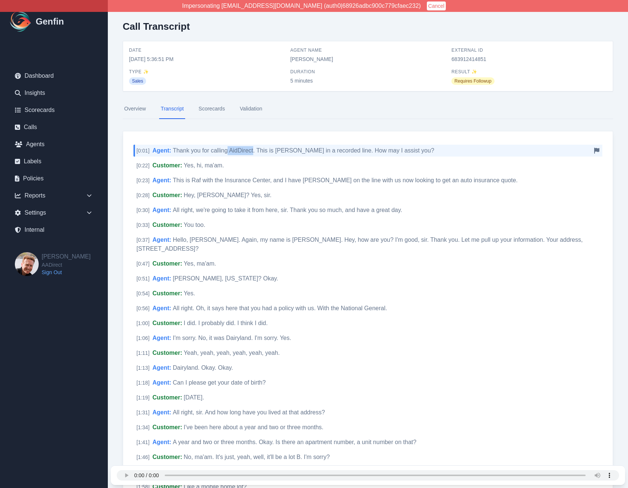
drag, startPoint x: 228, startPoint y: 150, endPoint x: 253, endPoint y: 151, distance: 24.6
click at [253, 151] on span "Thank you for calling AidDirect. This is [PERSON_NAME] in a recorded line. How …" at bounding box center [303, 150] width 261 height 6
copy span "AidDirect"
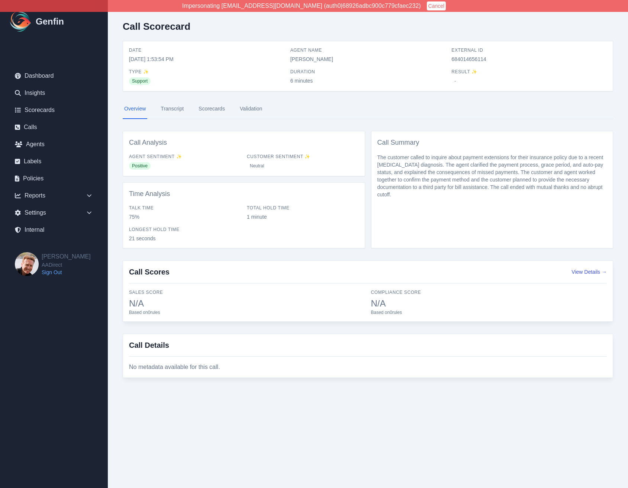
click at [177, 110] on link "Transcript" at bounding box center [172, 109] width 26 height 20
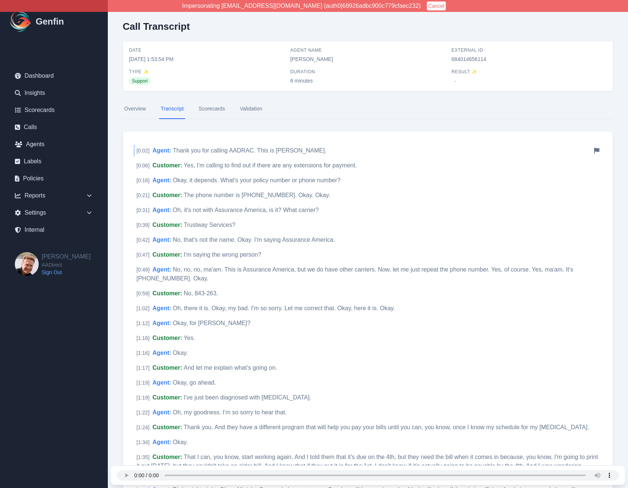
click at [236, 152] on span "Thank you for calling AADRAC. This is Jennifer." at bounding box center [250, 150] width 154 height 6
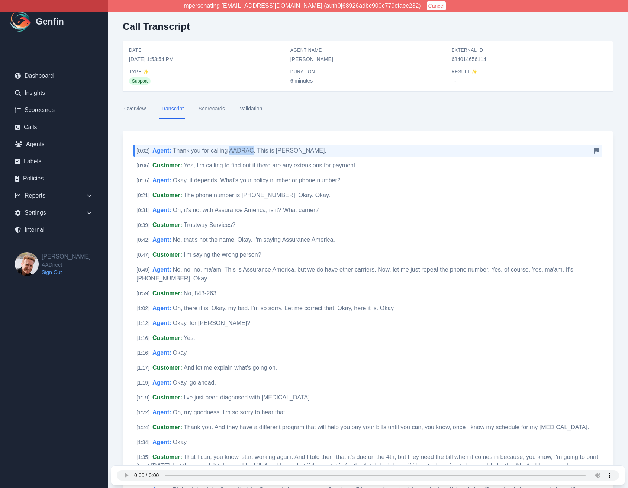
drag, startPoint x: 229, startPoint y: 150, endPoint x: 253, endPoint y: 152, distance: 24.2
click at [253, 152] on span "Thank you for calling AADRAC. This is Jennifer." at bounding box center [250, 150] width 154 height 6
copy span "AADRAC"
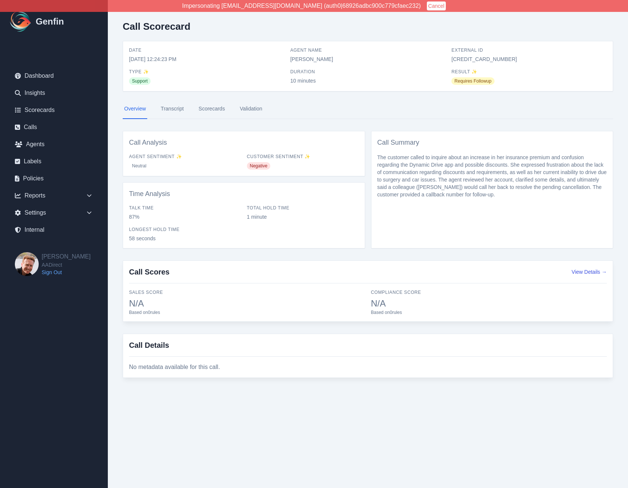
click at [168, 110] on link "Transcript" at bounding box center [172, 109] width 26 height 20
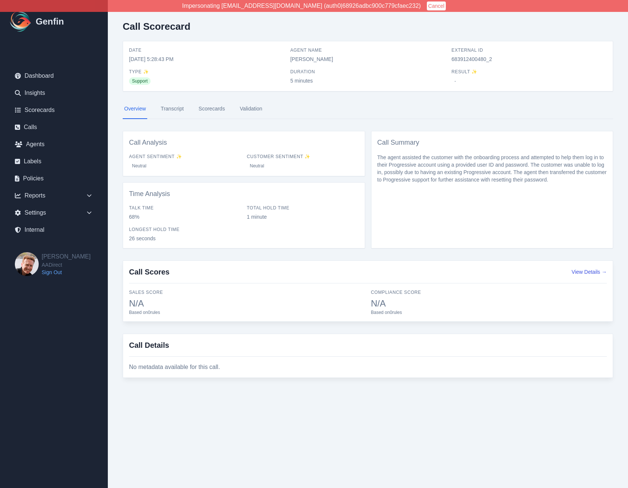
click at [173, 110] on link "Transcript" at bounding box center [172, 109] width 26 height 20
click at [162, 113] on link "Transcript" at bounding box center [172, 109] width 26 height 20
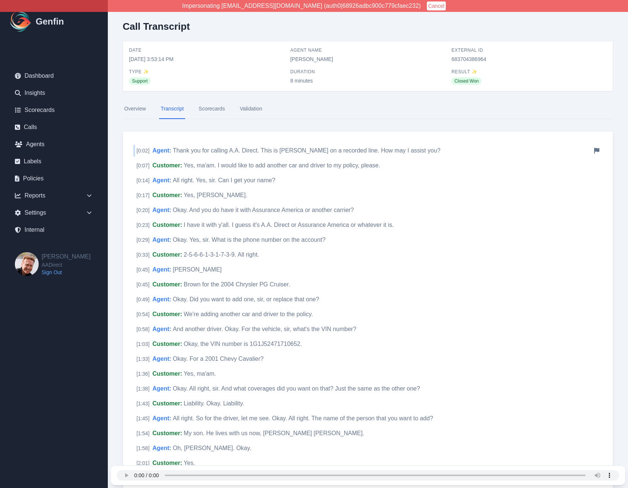
click at [234, 151] on span "Thank you for calling A.A. Direct. This is [PERSON_NAME] on a recorded line. Ho…" at bounding box center [307, 150] width 268 height 6
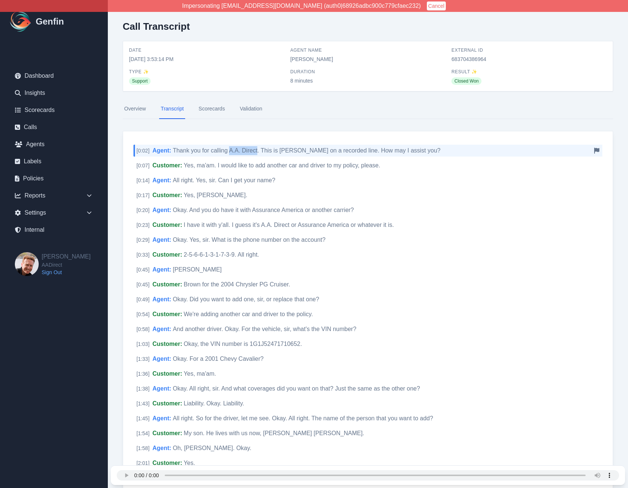
drag, startPoint x: 230, startPoint y: 151, endPoint x: 258, endPoint y: 153, distance: 27.6
click at [258, 153] on span "Thank you for calling A.A. Direct. This is [PERSON_NAME] on a recorded line. Ho…" at bounding box center [307, 150] width 268 height 6
copy span "A.A. Direct"
click at [340, 123] on div "Overview Transcript Scorecards Validation" at bounding box center [368, 115] width 490 height 32
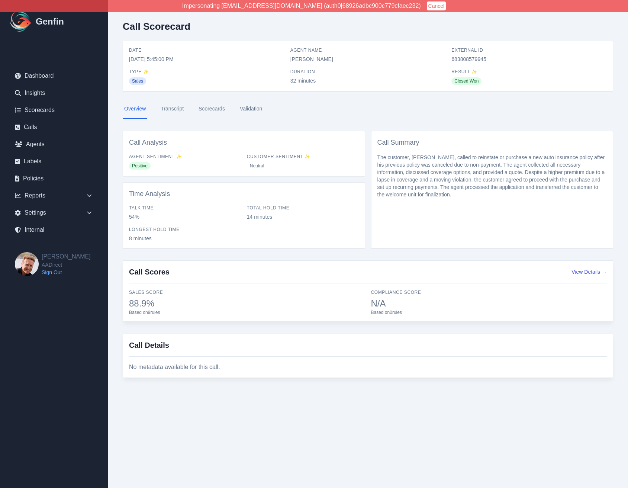
click at [173, 109] on link "Transcript" at bounding box center [172, 109] width 26 height 20
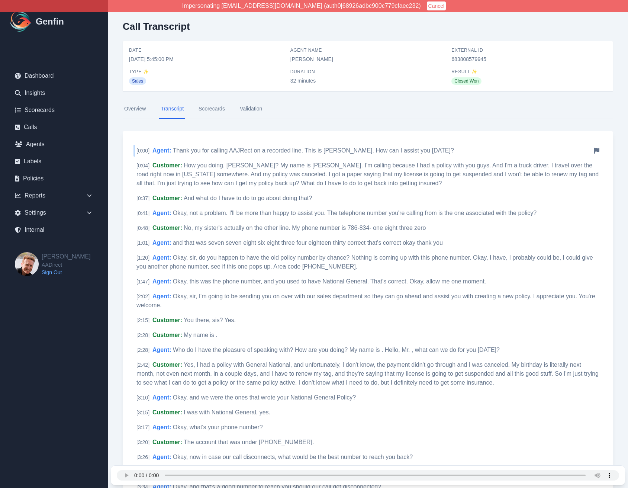
click at [237, 150] on span "Thank you for calling AAJRect on a recorded line. This is Ashley Garcia. How ca…" at bounding box center [313, 150] width 281 height 6
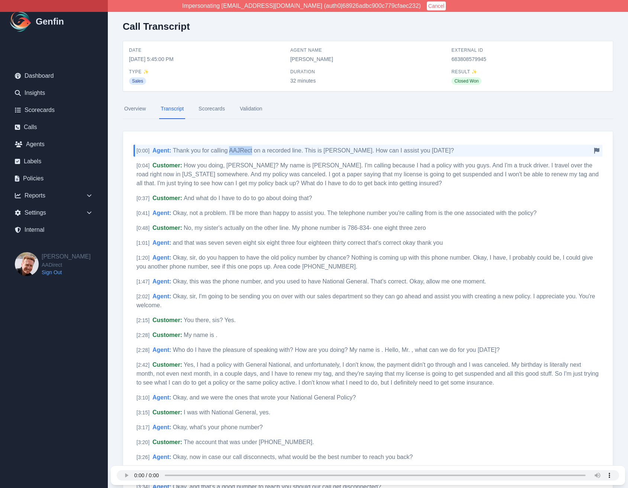
drag, startPoint x: 229, startPoint y: 152, endPoint x: 252, endPoint y: 152, distance: 22.7
click at [252, 152] on span "Thank you for calling AAJRect on a recorded line. This is Ashley Garcia. How ca…" at bounding box center [313, 150] width 281 height 6
copy span "AAJRect"
click at [350, 115] on nav "Overview Transcript Scorecards Validation" at bounding box center [368, 109] width 490 height 20
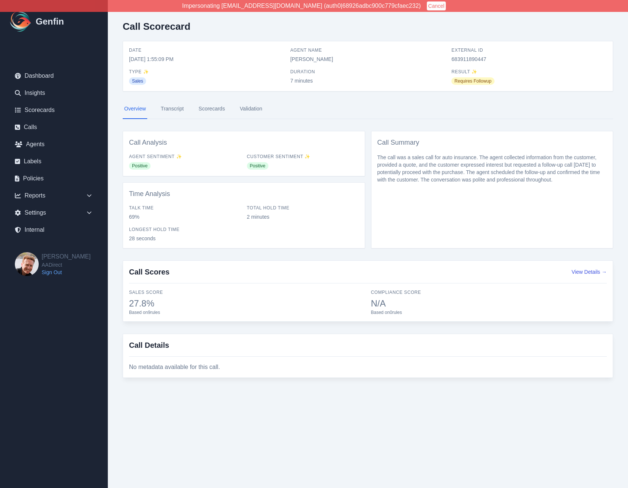
click at [176, 109] on link "Transcript" at bounding box center [172, 109] width 26 height 20
click at [170, 108] on link "Transcript" at bounding box center [172, 109] width 26 height 20
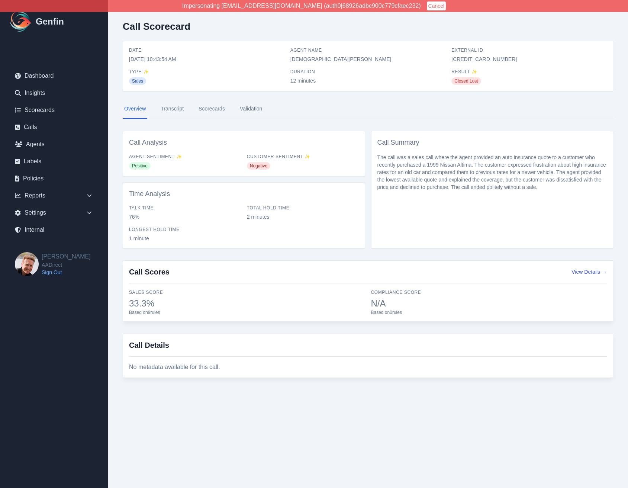
click at [170, 108] on link "Transcript" at bounding box center [172, 109] width 26 height 20
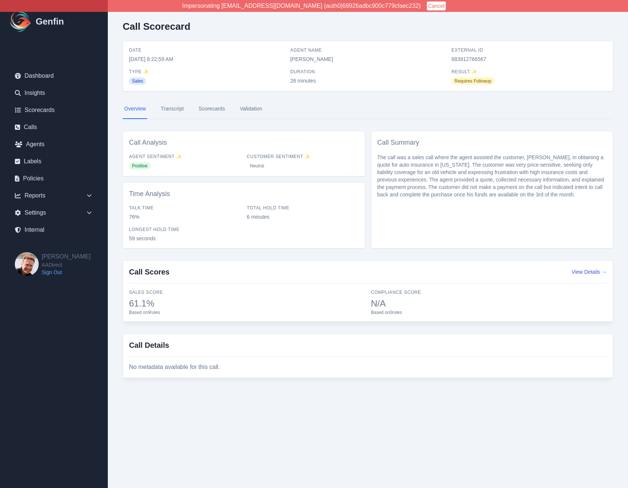
click at [175, 108] on link "Transcript" at bounding box center [172, 109] width 26 height 20
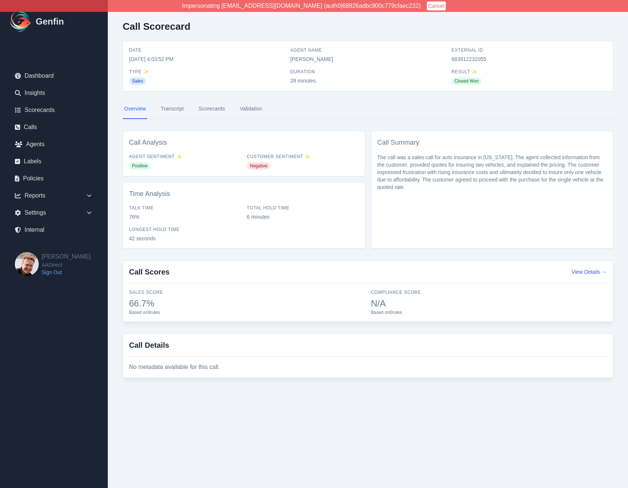
click at [175, 108] on link "Transcript" at bounding box center [172, 109] width 26 height 20
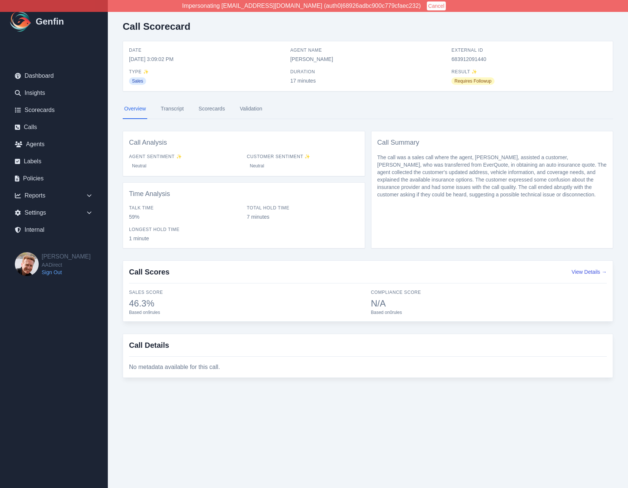
click at [175, 108] on link "Transcript" at bounding box center [172, 109] width 26 height 20
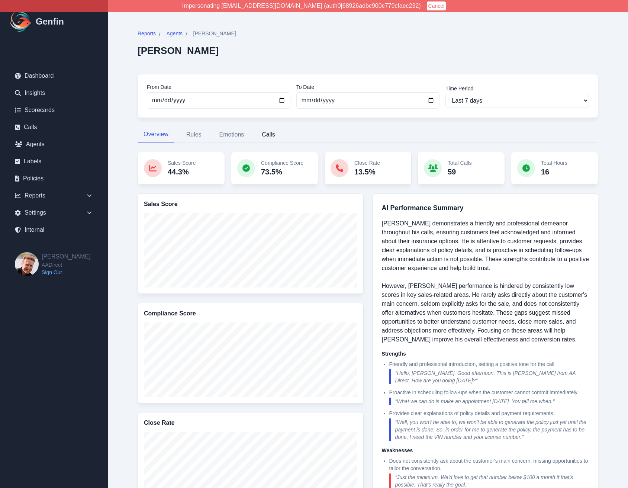
click at [271, 134] on button "Calls" at bounding box center [268, 135] width 25 height 16
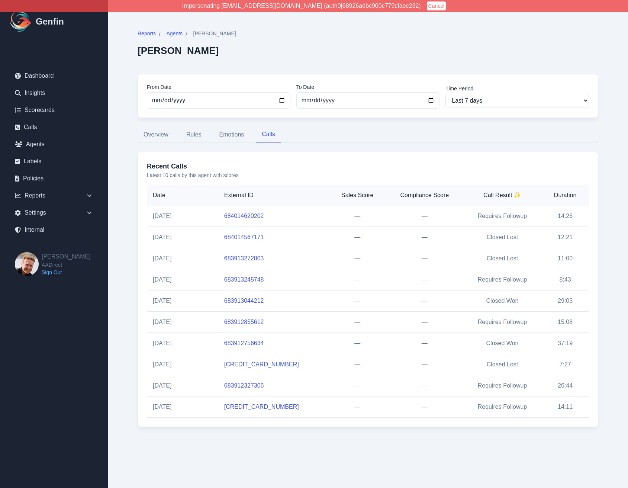
click at [243, 216] on link "684014620202" at bounding box center [244, 216] width 40 height 6
click at [249, 236] on link "684014567171" at bounding box center [244, 237] width 40 height 6
click at [249, 258] on link "683913272003" at bounding box center [244, 258] width 40 height 6
click at [250, 280] on link "683913245748" at bounding box center [244, 279] width 40 height 6
click at [250, 303] on link "683913044212" at bounding box center [244, 300] width 40 height 6
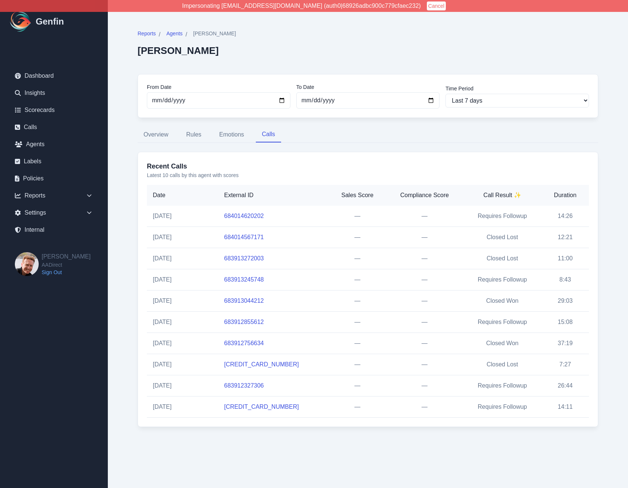
click at [250, 322] on link "683912855612" at bounding box center [244, 322] width 40 height 6
click at [250, 343] on link "683912756634" at bounding box center [244, 343] width 40 height 6
click at [250, 364] on link "683912738104" at bounding box center [261, 364] width 75 height 6
click at [251, 387] on link "683912327306" at bounding box center [244, 385] width 40 height 6
click at [251, 406] on link "683912173500" at bounding box center [261, 406] width 75 height 6
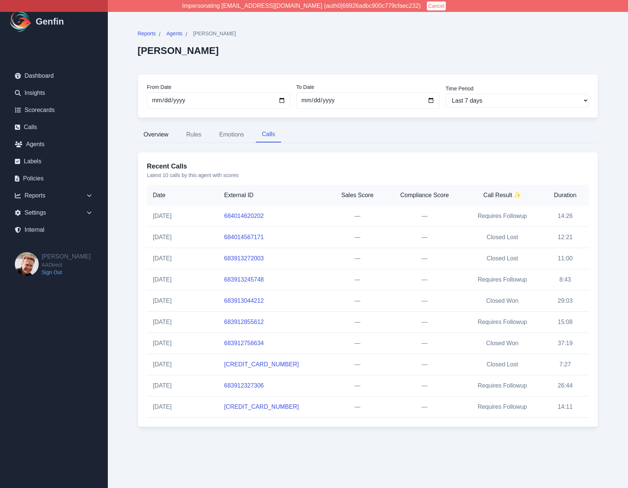
click at [160, 131] on button "Overview" at bounding box center [156, 135] width 37 height 16
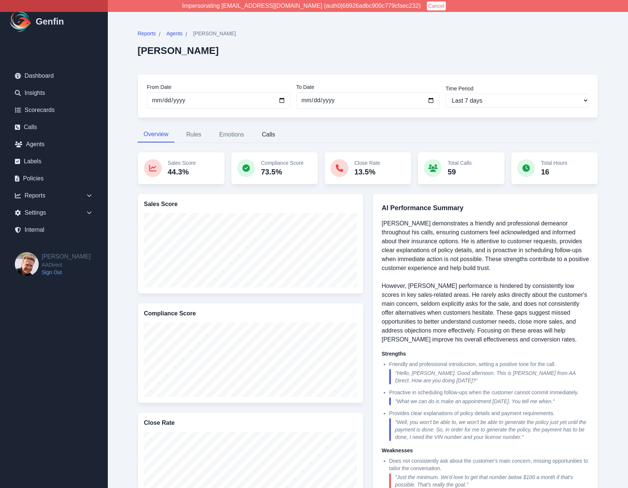
click at [267, 133] on button "Calls" at bounding box center [268, 135] width 25 height 16
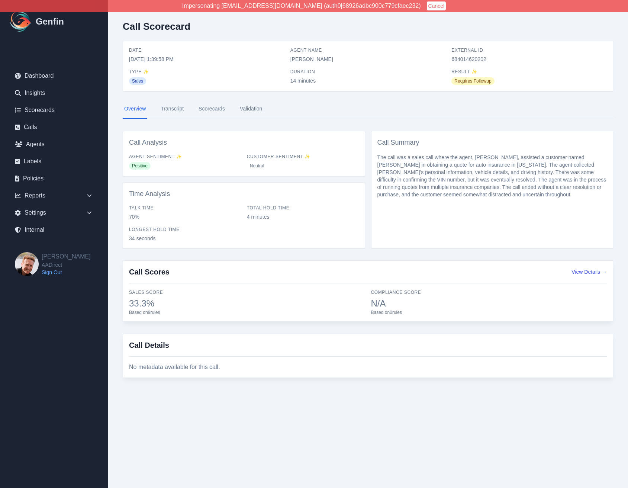
click at [177, 106] on link "Transcript" at bounding box center [172, 109] width 26 height 20
click at [177, 104] on link "Transcript" at bounding box center [172, 109] width 26 height 20
click at [177, 106] on link "Transcript" at bounding box center [172, 109] width 26 height 20
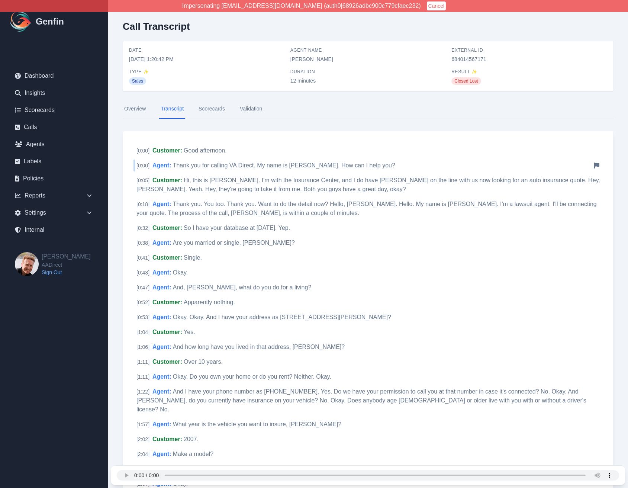
click at [232, 163] on span "Thank you for calling VA Direct. My name is Nelson Lopez. How can I help you?" at bounding box center [284, 165] width 222 height 6
drag, startPoint x: 231, startPoint y: 166, endPoint x: 255, endPoint y: 167, distance: 24.2
click at [255, 167] on span "Thank you for calling VA Direct. My name is Nelson Lopez. How can I help you?" at bounding box center [284, 165] width 222 height 6
copy span "VA Direct."
click at [297, 124] on div "Overview Transcript Scorecards Validation" at bounding box center [368, 115] width 490 height 32
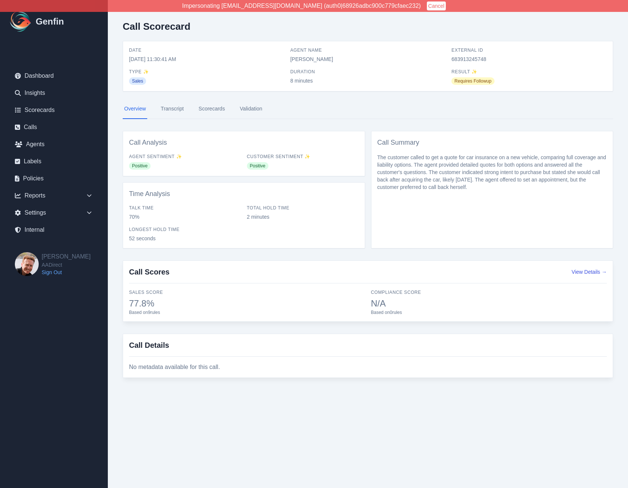
click at [177, 104] on link "Transcript" at bounding box center [172, 109] width 26 height 20
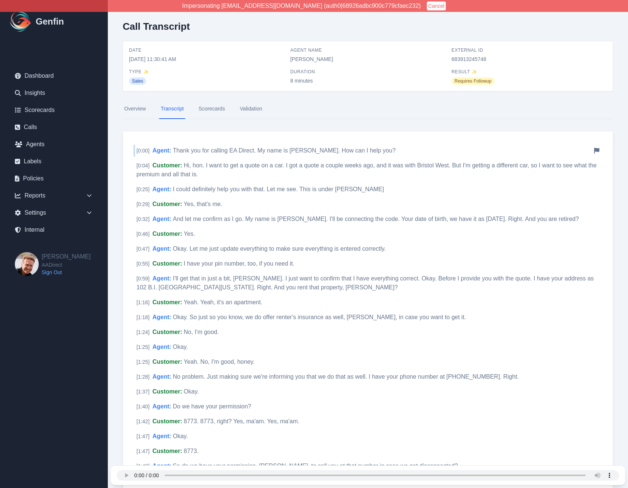
click at [239, 149] on span "Thank you for calling EA Direct. My name is [PERSON_NAME]. How can I help you?" at bounding box center [284, 150] width 223 height 6
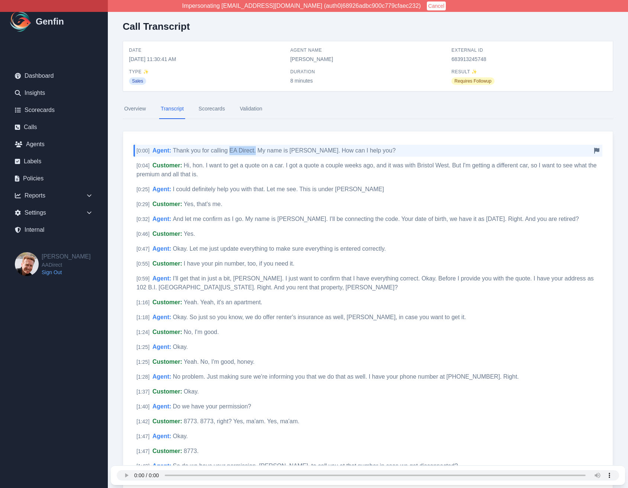
drag, startPoint x: 230, startPoint y: 149, endPoint x: 255, endPoint y: 152, distance: 25.1
click at [255, 152] on span "Thank you for calling EA Direct. My name is Nelson Lopez. How can I help you?" at bounding box center [284, 150] width 223 height 6
copy span "EA Direct."
click at [197, 128] on div "Overview Transcript Scorecards Validation" at bounding box center [368, 115] width 490 height 32
click at [227, 122] on div "Overview Transcript Scorecards Validation" at bounding box center [368, 115] width 490 height 32
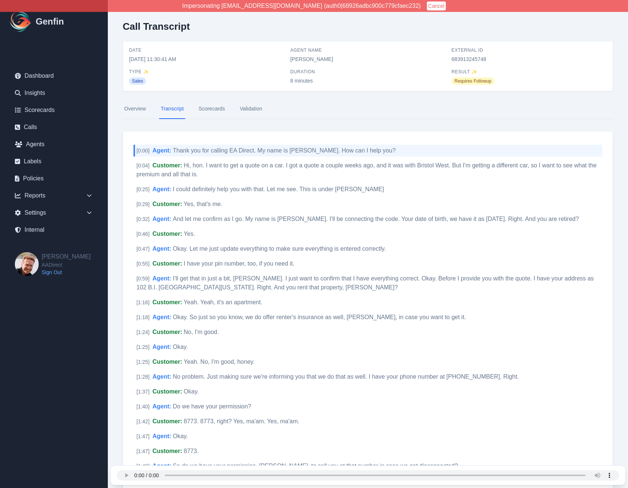
click at [345, 115] on nav "Overview Transcript Scorecards Validation" at bounding box center [368, 109] width 490 height 20
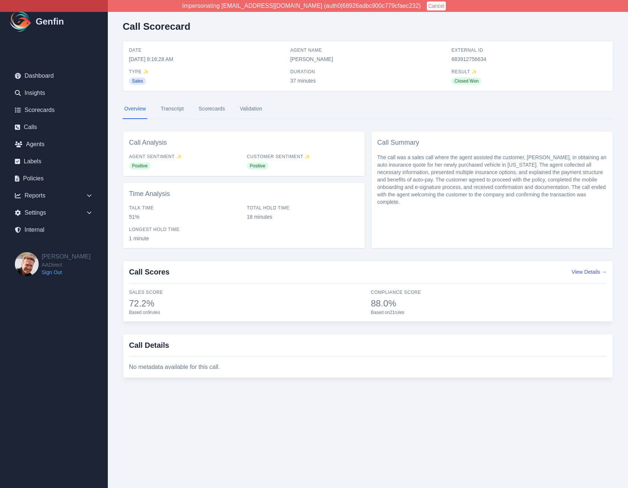
click at [176, 115] on link "Transcript" at bounding box center [172, 109] width 26 height 20
click at [174, 112] on link "Transcript" at bounding box center [172, 109] width 26 height 20
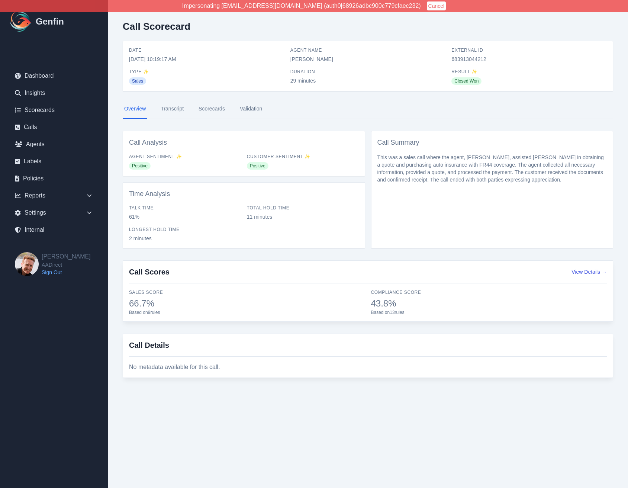
click at [167, 112] on link "Transcript" at bounding box center [172, 109] width 26 height 20
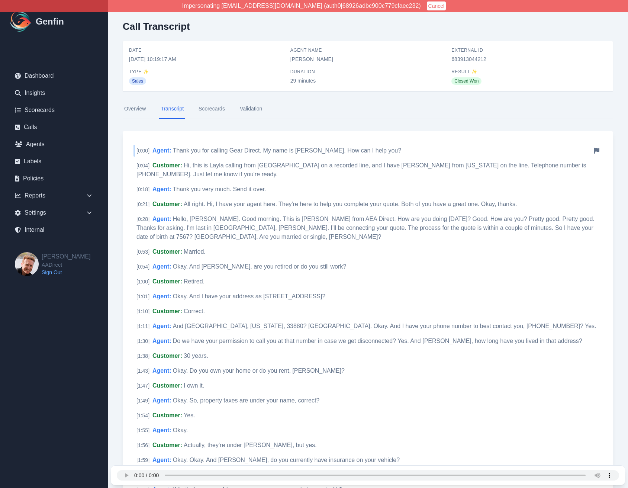
click at [234, 150] on span "Thank you for calling Gear Direct. My name is Nelson Lopez. How can I help you?" at bounding box center [287, 150] width 228 height 6
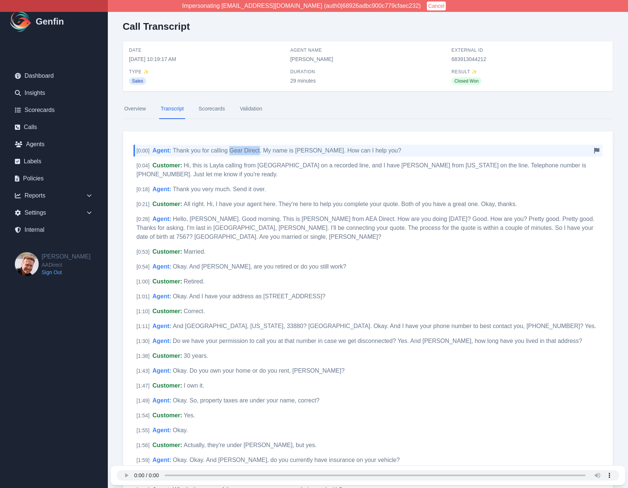
drag, startPoint x: 231, startPoint y: 152, endPoint x: 259, endPoint y: 153, distance: 27.9
click at [259, 153] on span "Thank you for calling Gear Direct. My name is Nelson Lopez. How can I help you?" at bounding box center [287, 150] width 228 height 6
copy span "Gear Direct"
drag, startPoint x: 125, startPoint y: 209, endPoint x: 122, endPoint y: 218, distance: 9.9
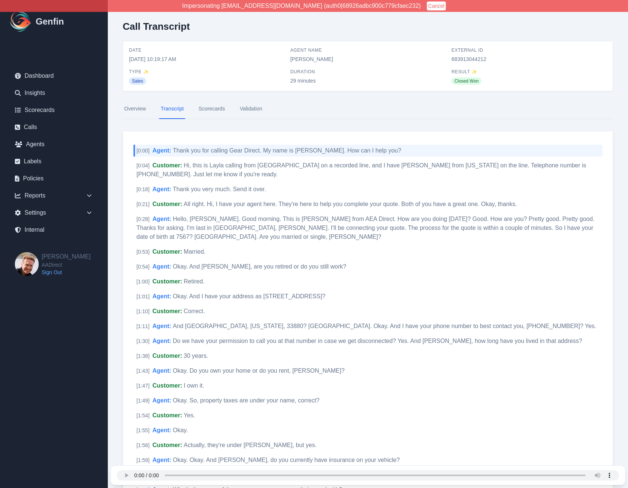
click at [308, 113] on nav "Overview Transcript Scorecards Validation" at bounding box center [368, 109] width 490 height 20
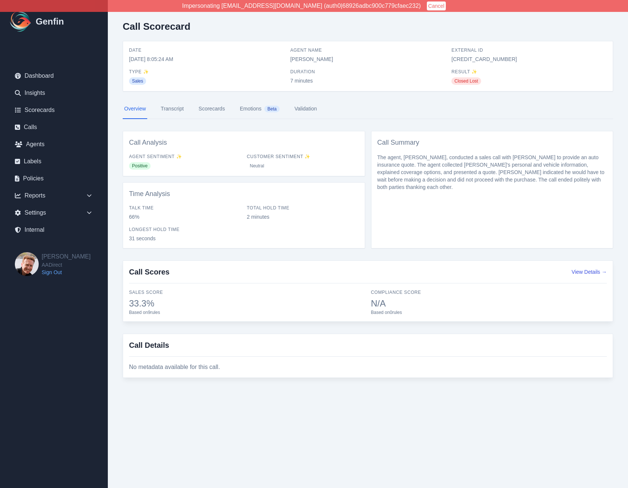
click at [173, 108] on link "Transcript" at bounding box center [172, 109] width 26 height 20
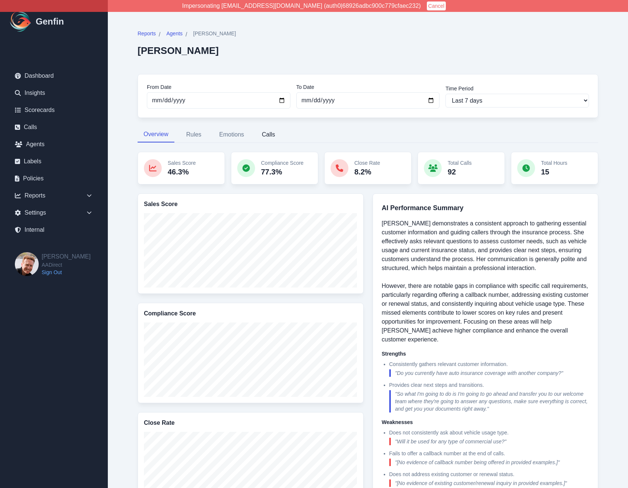
click at [270, 134] on button "Calls" at bounding box center [268, 135] width 25 height 16
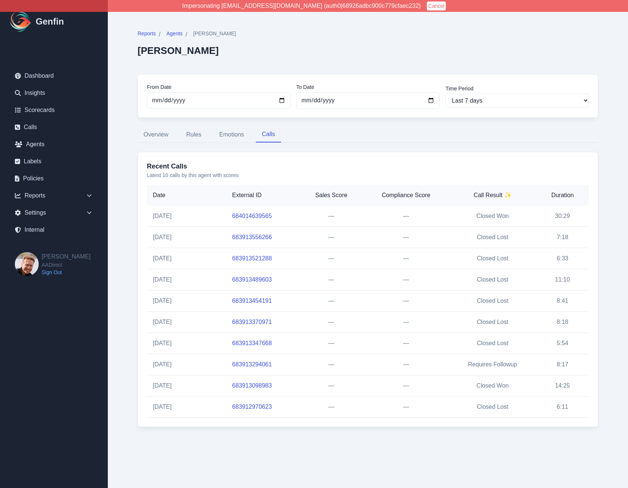
click at [241, 126] on div "Reports / Agents / Velma Marin Velma Marin From Date 2025-09-16 To Date 2025-09…" at bounding box center [368, 228] width 490 height 427
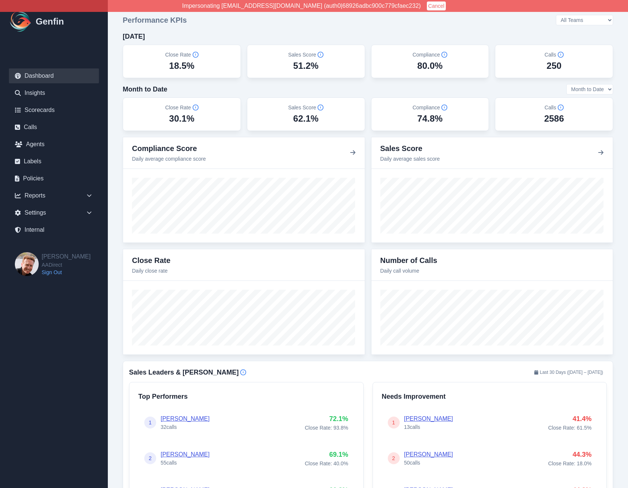
click at [586, 19] on select "All Teams [PERSON_NAME] Support" at bounding box center [584, 20] width 57 height 10
select select "2"
click at [576, 15] on select "All Teams [PERSON_NAME] Support" at bounding box center [584, 20] width 57 height 10
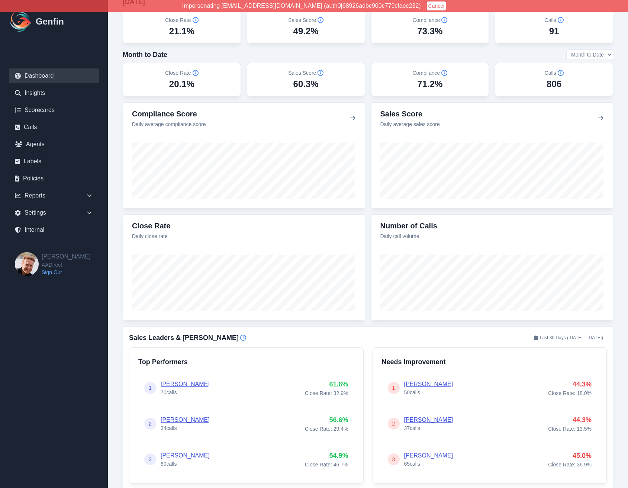
scroll to position [35, 0]
